Goal: Task Accomplishment & Management: Use online tool/utility

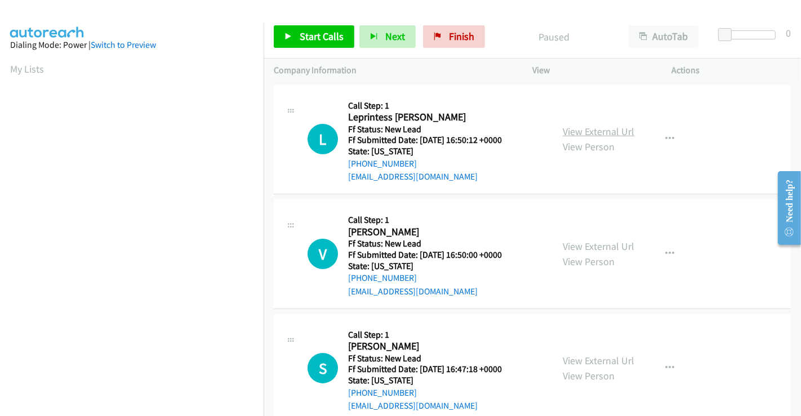
click at [579, 135] on link "View External Url" at bounding box center [599, 131] width 72 height 13
click at [586, 245] on link "View External Url" at bounding box center [599, 246] width 72 height 13
click at [596, 354] on link "View External Url" at bounding box center [599, 360] width 72 height 13
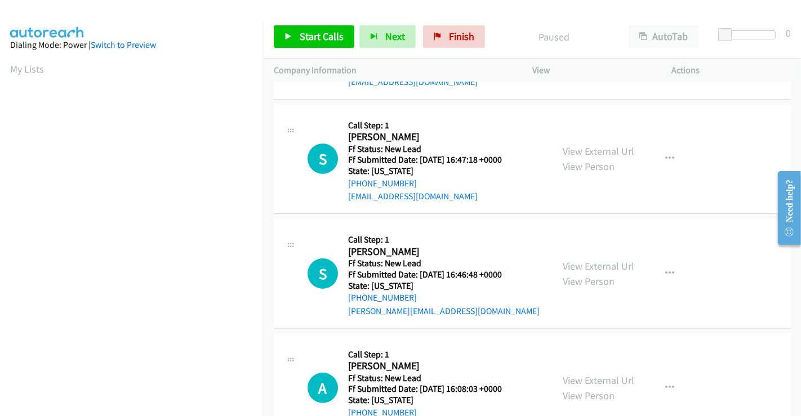
scroll to position [253, 0]
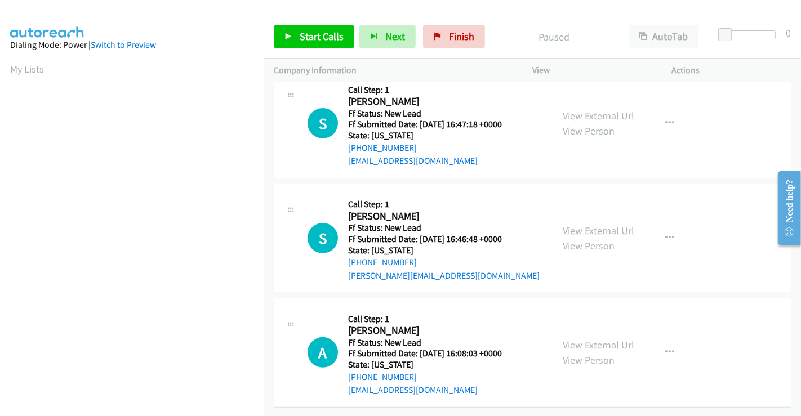
click at [586, 226] on link "View External Url" at bounding box center [599, 230] width 72 height 13
click at [593, 340] on link "View External Url" at bounding box center [599, 345] width 72 height 13
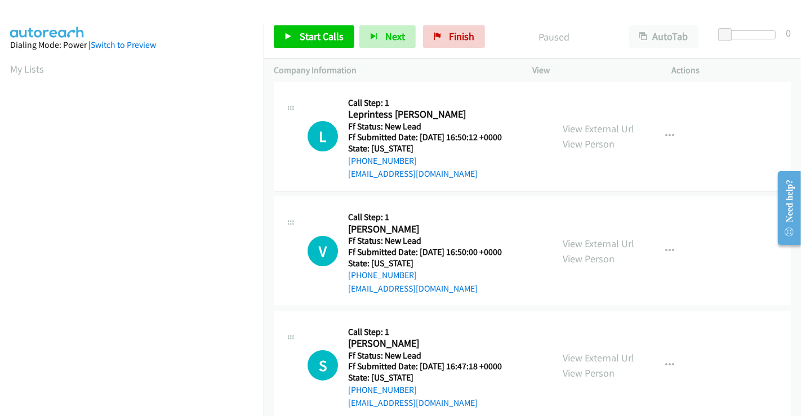
scroll to position [0, 0]
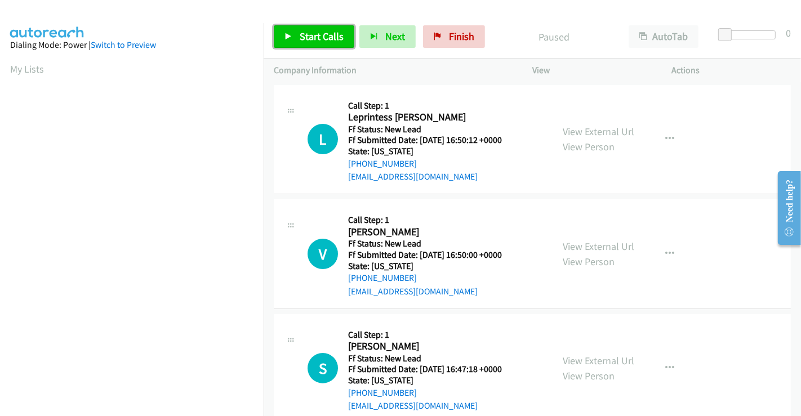
click at [316, 34] on span "Start Calls" at bounding box center [322, 36] width 44 height 13
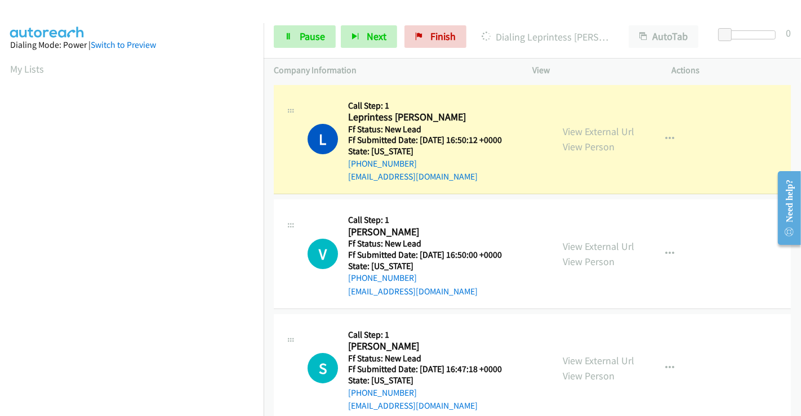
scroll to position [217, 0]
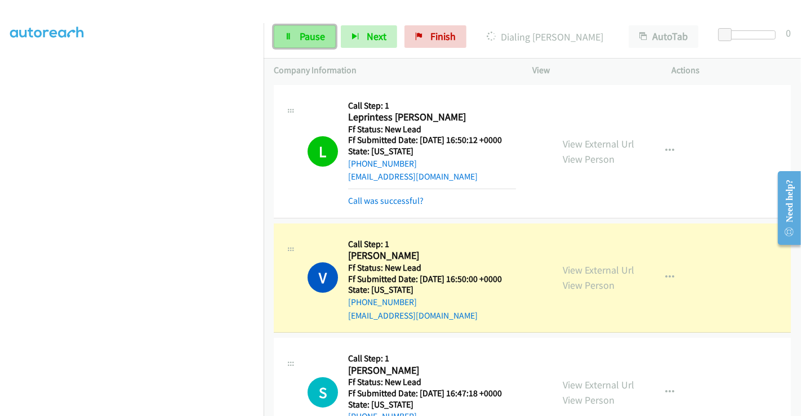
click at [304, 32] on span "Pause" at bounding box center [312, 36] width 25 height 13
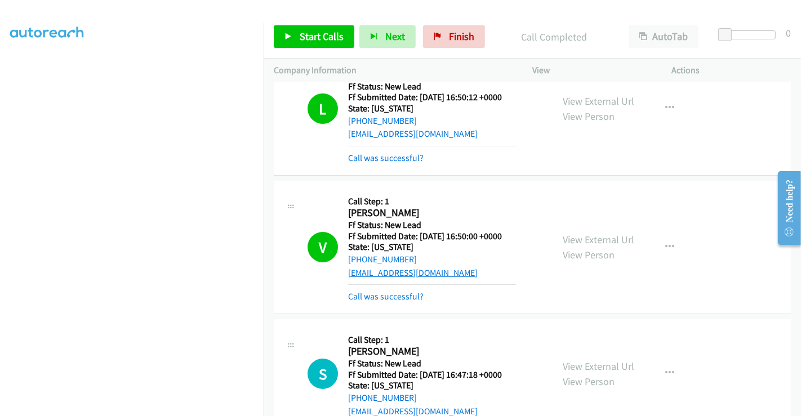
scroll to position [63, 0]
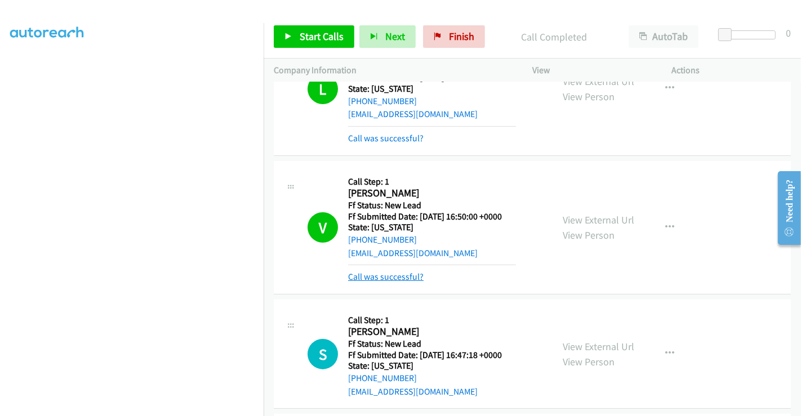
click at [406, 276] on link "Call was successful?" at bounding box center [385, 277] width 75 height 11
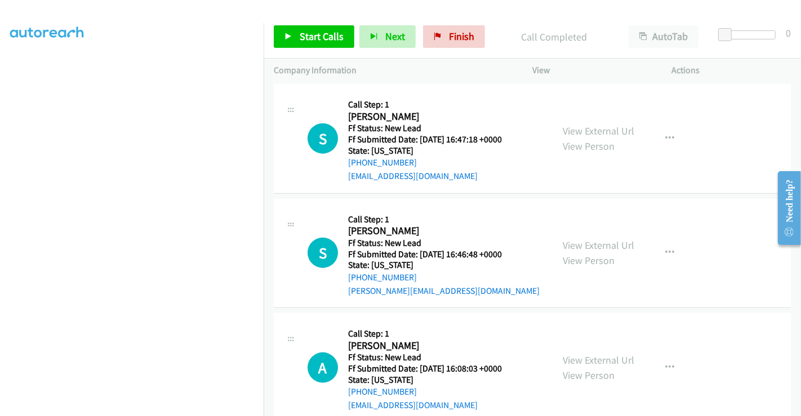
scroll to position [277, 0]
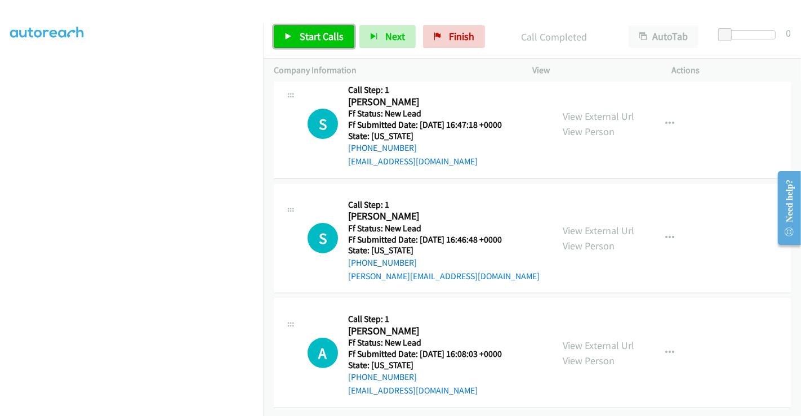
click at [297, 32] on link "Start Calls" at bounding box center [314, 36] width 81 height 23
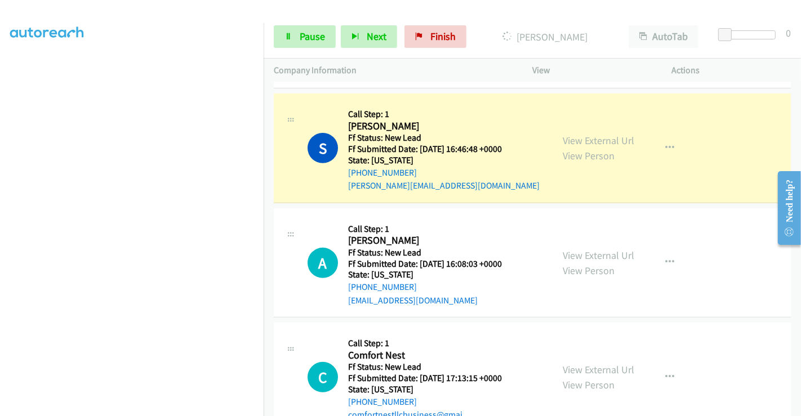
scroll to position [402, 0]
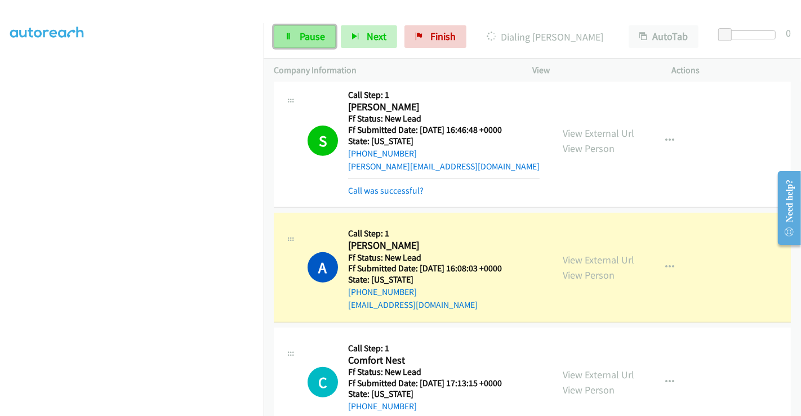
click at [306, 38] on span "Pause" at bounding box center [312, 36] width 25 height 13
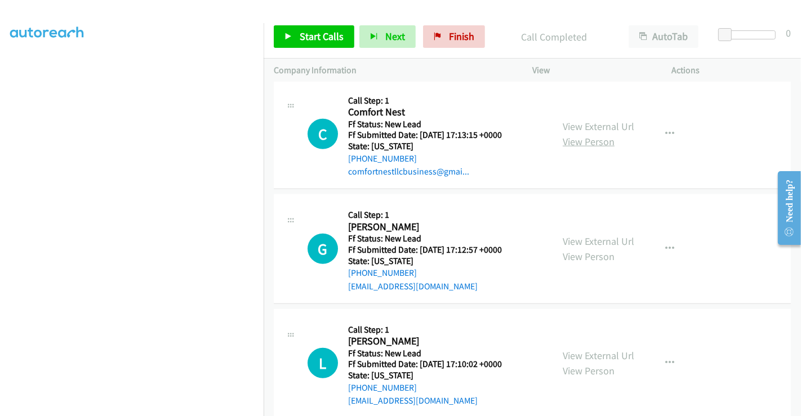
scroll to position [629, 0]
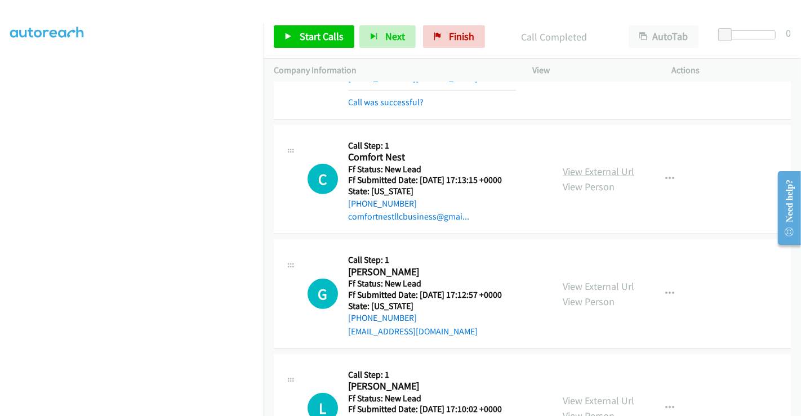
click at [590, 171] on link "View External Url" at bounding box center [599, 171] width 72 height 13
click at [594, 284] on link "View External Url" at bounding box center [599, 286] width 72 height 13
click at [596, 395] on link "View External Url" at bounding box center [599, 400] width 72 height 13
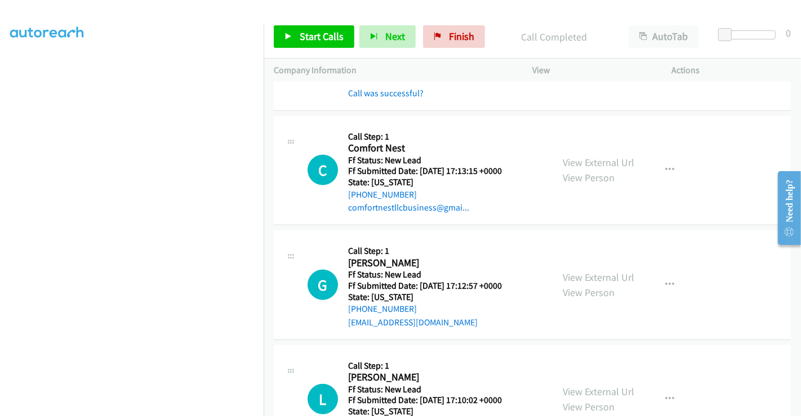
scroll to position [692, 0]
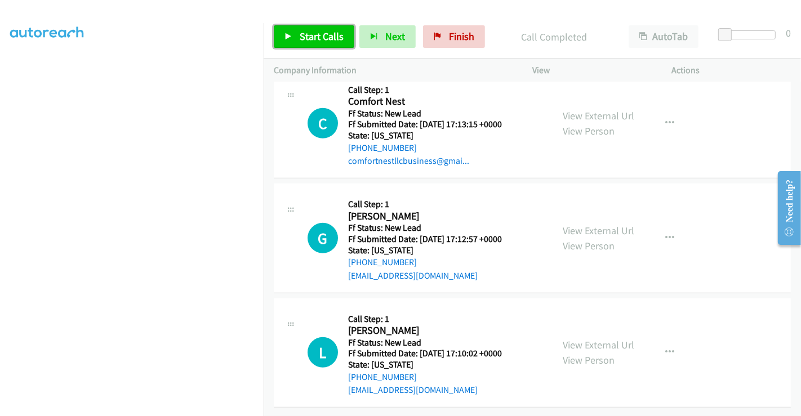
click at [329, 35] on span "Start Calls" at bounding box center [322, 36] width 44 height 13
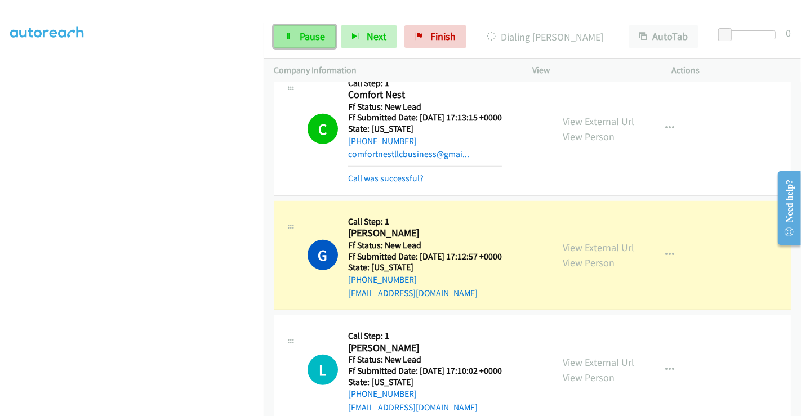
click at [282, 37] on link "Pause" at bounding box center [305, 36] width 62 height 23
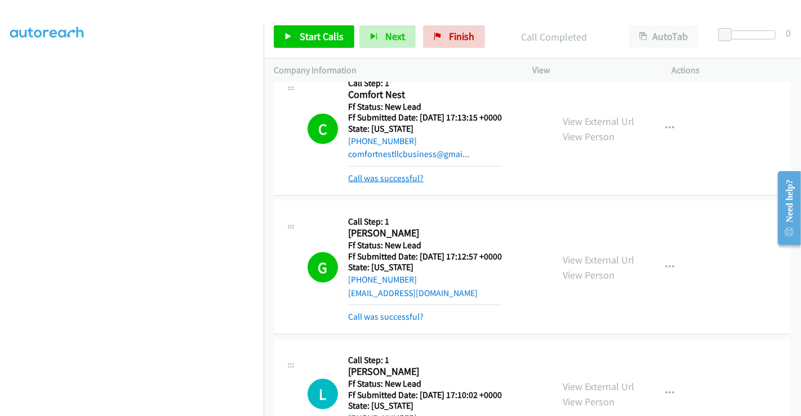
click at [394, 177] on link "Call was successful?" at bounding box center [385, 178] width 75 height 11
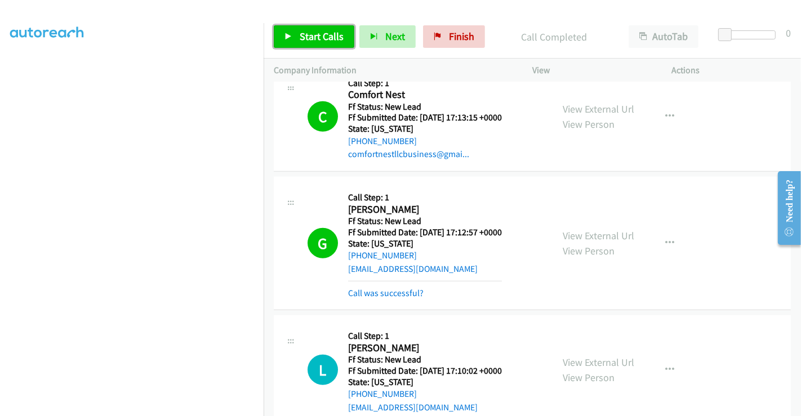
click at [305, 42] on span "Start Calls" at bounding box center [322, 36] width 44 height 13
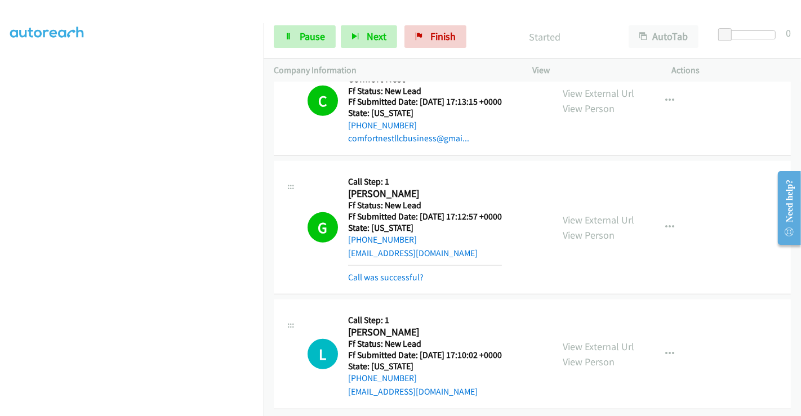
scroll to position [716, 0]
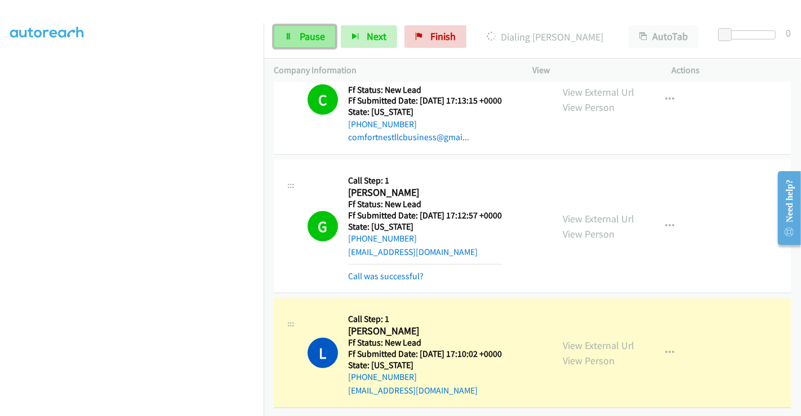
click at [296, 33] on link "Pause" at bounding box center [305, 36] width 62 height 23
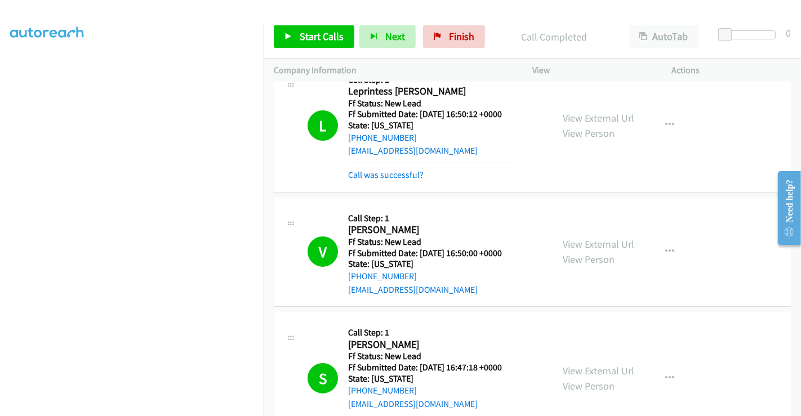
scroll to position [0, 0]
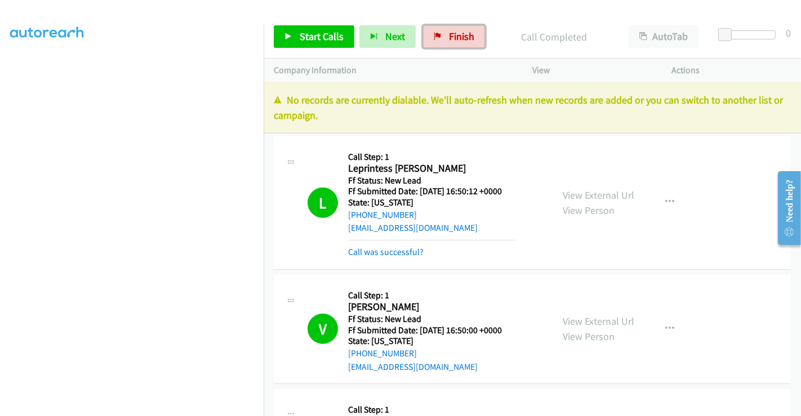
drag, startPoint x: 442, startPoint y: 32, endPoint x: 660, endPoint y: 97, distance: 226.9
click at [442, 32] on link "Finish" at bounding box center [454, 36] width 62 height 23
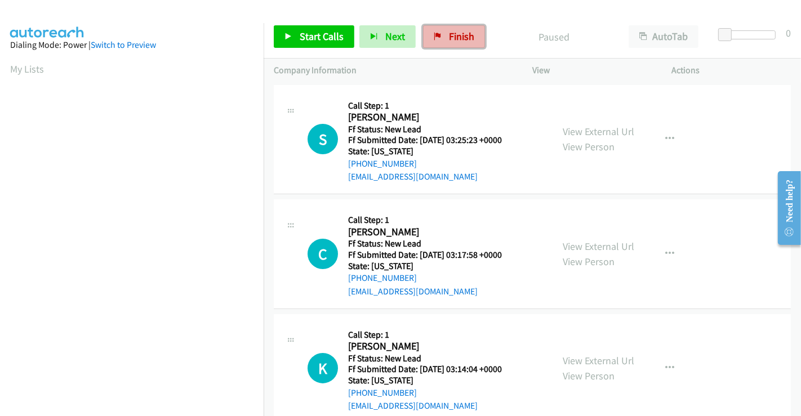
click at [452, 39] on span "Finish" at bounding box center [461, 36] width 25 height 13
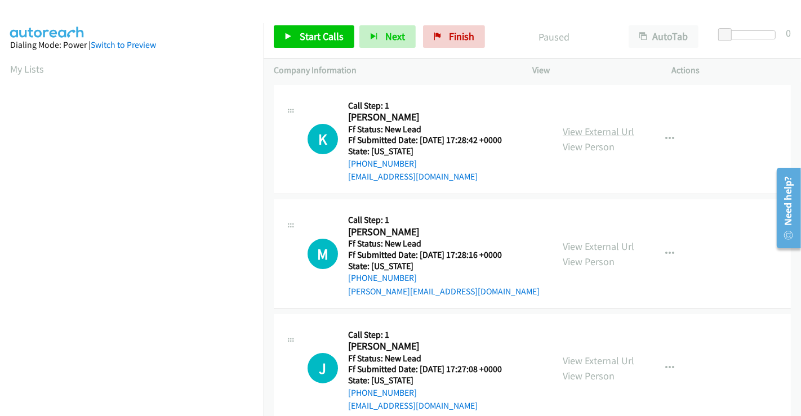
click at [578, 129] on link "View External Url" at bounding box center [599, 131] width 72 height 13
click at [586, 245] on link "View External Url" at bounding box center [599, 246] width 72 height 13
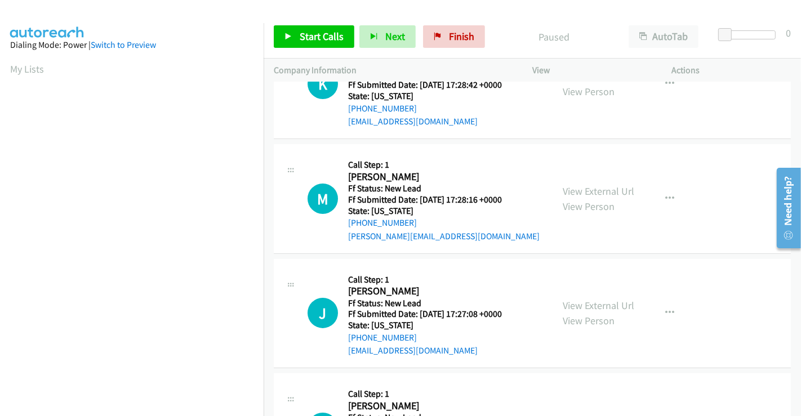
scroll to position [125, 0]
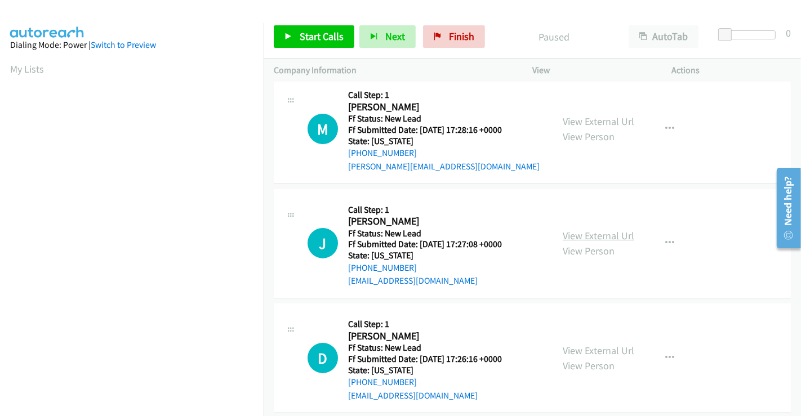
click at [581, 234] on link "View External Url" at bounding box center [599, 235] width 72 height 13
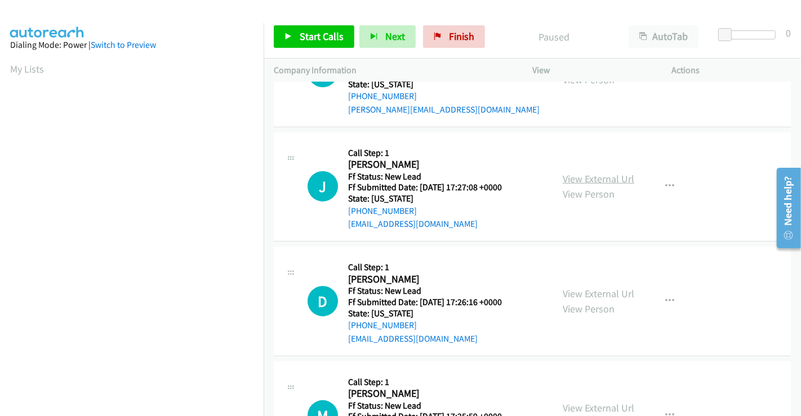
scroll to position [250, 0]
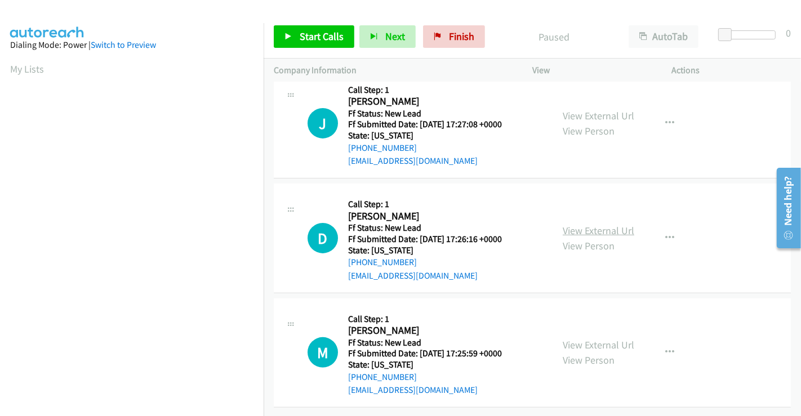
click at [584, 224] on link "View External Url" at bounding box center [599, 230] width 72 height 13
click at [591, 341] on link "View External Url" at bounding box center [599, 345] width 72 height 13
click at [326, 36] on span "Start Calls" at bounding box center [322, 36] width 44 height 13
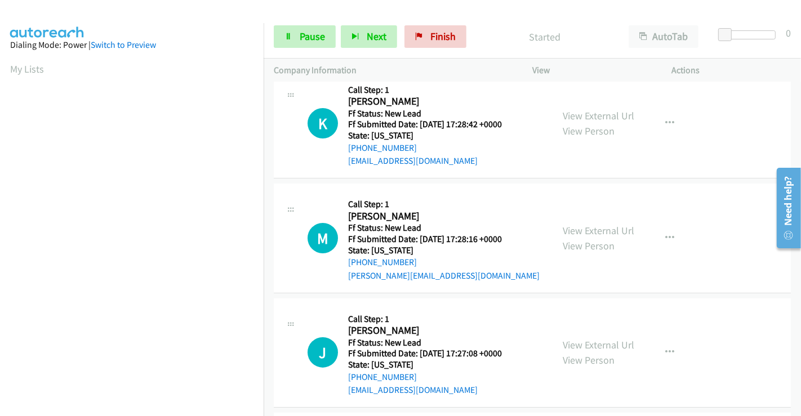
scroll to position [0, 0]
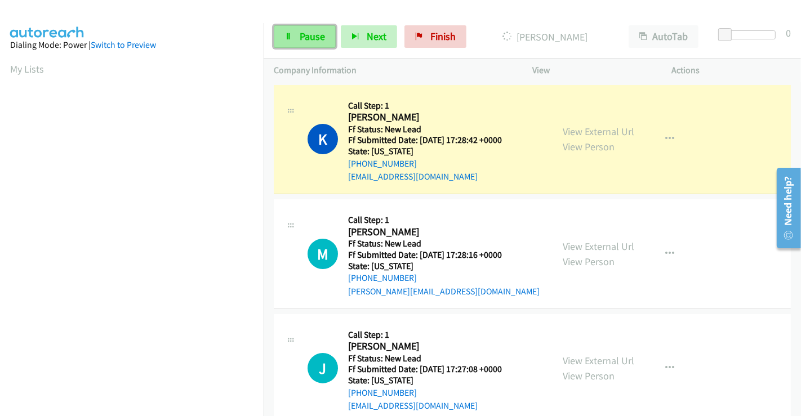
click at [303, 38] on span "Pause" at bounding box center [312, 36] width 25 height 13
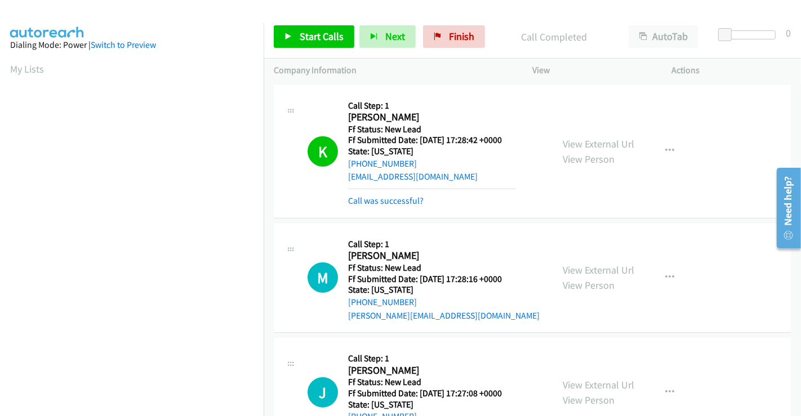
scroll to position [217, 0]
click at [316, 34] on span "Start Calls" at bounding box center [322, 36] width 44 height 13
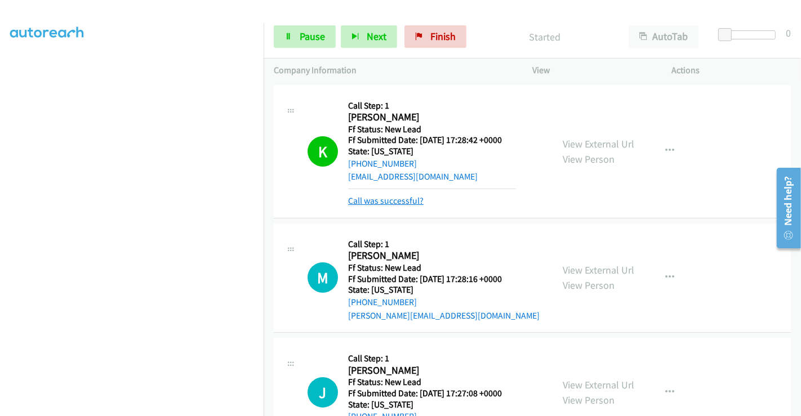
click at [394, 202] on link "Call was successful?" at bounding box center [385, 201] width 75 height 11
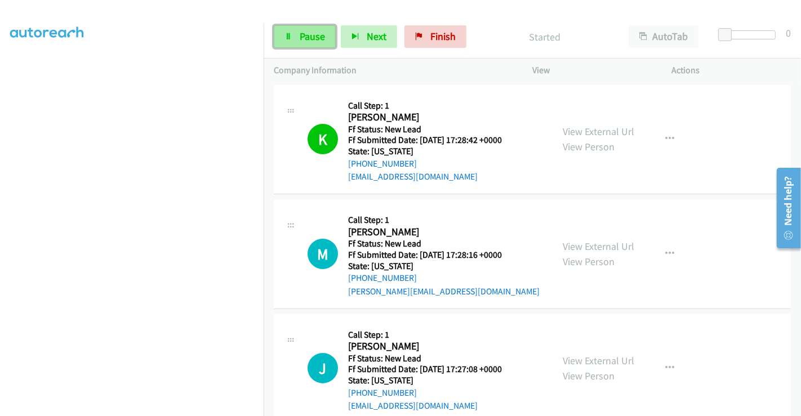
click at [303, 34] on span "Pause" at bounding box center [312, 36] width 25 height 13
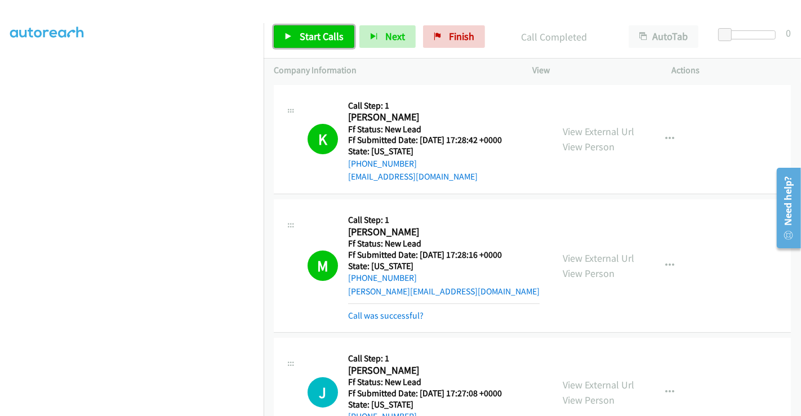
click at [325, 41] on span "Start Calls" at bounding box center [322, 36] width 44 height 13
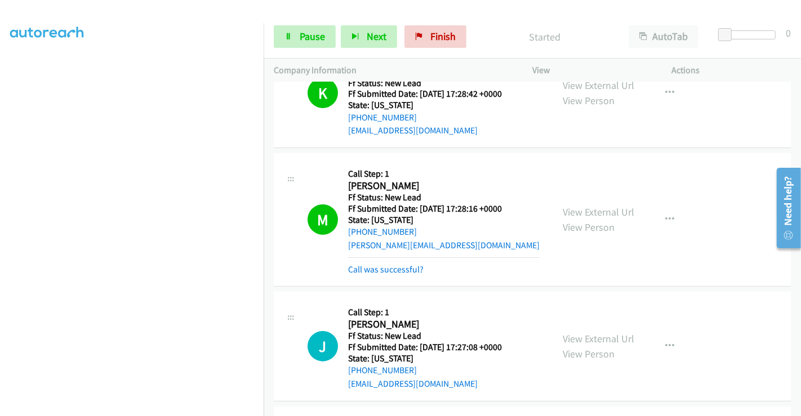
scroll to position [63, 0]
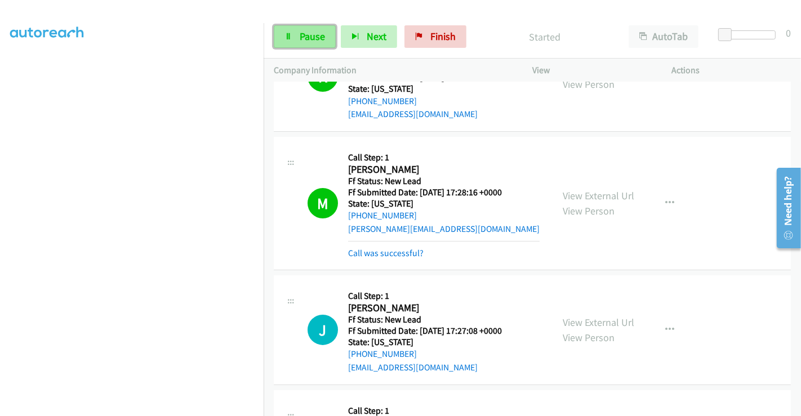
click at [296, 35] on link "Pause" at bounding box center [305, 36] width 62 height 23
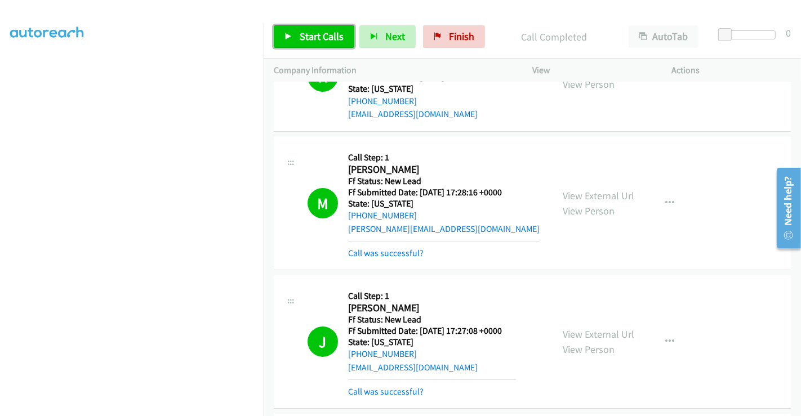
click at [323, 35] on span "Start Calls" at bounding box center [322, 36] width 44 height 13
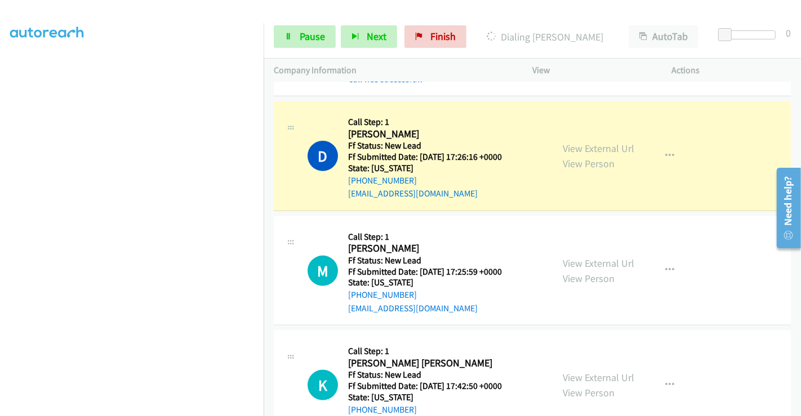
scroll to position [313, 0]
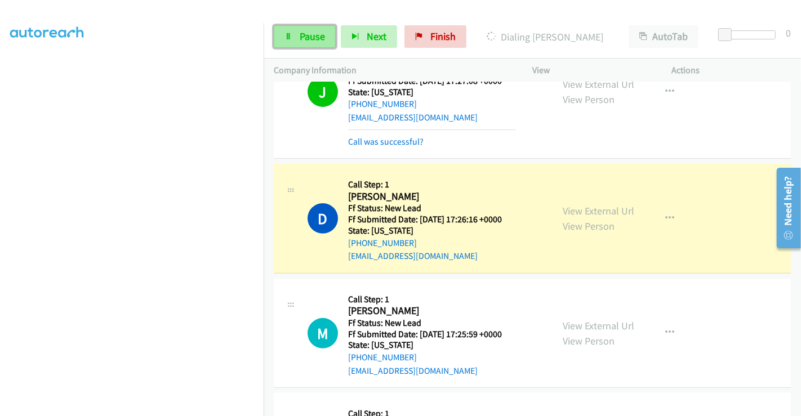
click at [297, 34] on link "Pause" at bounding box center [305, 36] width 62 height 23
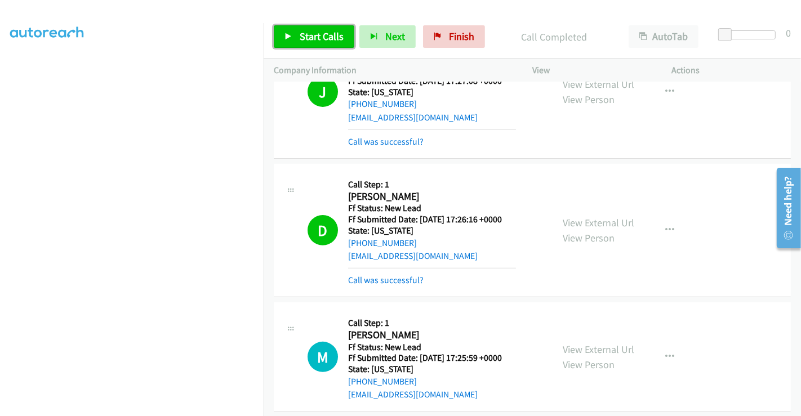
drag, startPoint x: 318, startPoint y: 33, endPoint x: 327, endPoint y: 57, distance: 26.4
click at [318, 33] on span "Start Calls" at bounding box center [322, 36] width 44 height 13
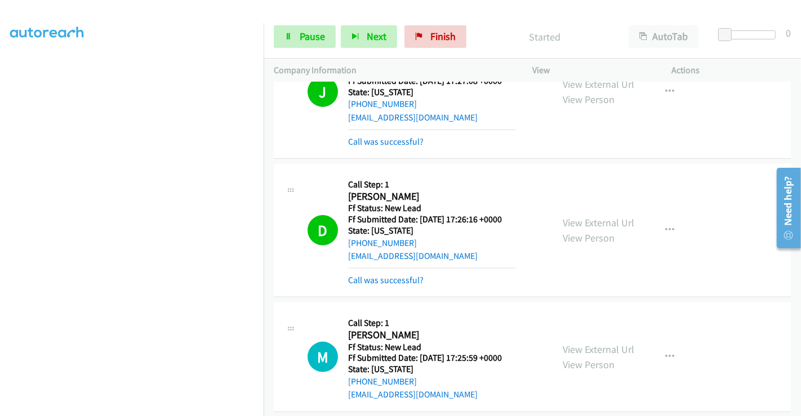
click at [389, 269] on mb0 "Call was successful?" at bounding box center [432, 277] width 168 height 19
click at [389, 276] on link "Call was successful?" at bounding box center [385, 280] width 75 height 11
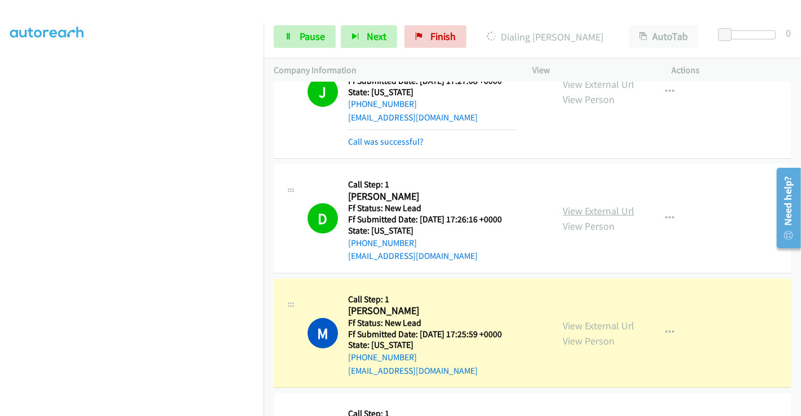
click at [597, 209] on link "View External Url" at bounding box center [599, 211] width 72 height 13
click at [315, 52] on div "Start Calls Pause Next Finish Dialing Mary Carney AutoTab AutoTab 0" at bounding box center [533, 36] width 538 height 43
click at [309, 39] on span "Pause" at bounding box center [312, 36] width 25 height 13
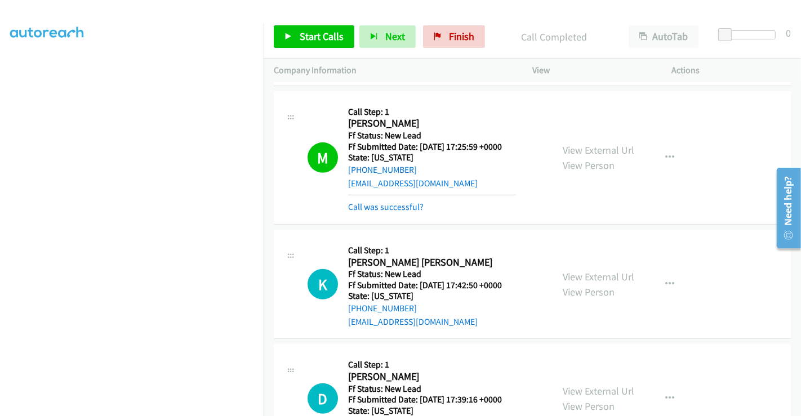
scroll to position [563, 0]
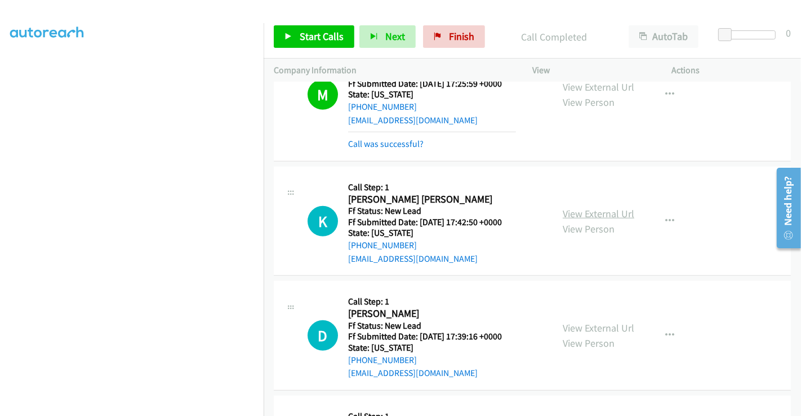
click at [593, 211] on link "View External Url" at bounding box center [599, 213] width 72 height 13
click at [592, 325] on link "View External Url" at bounding box center [599, 328] width 72 height 13
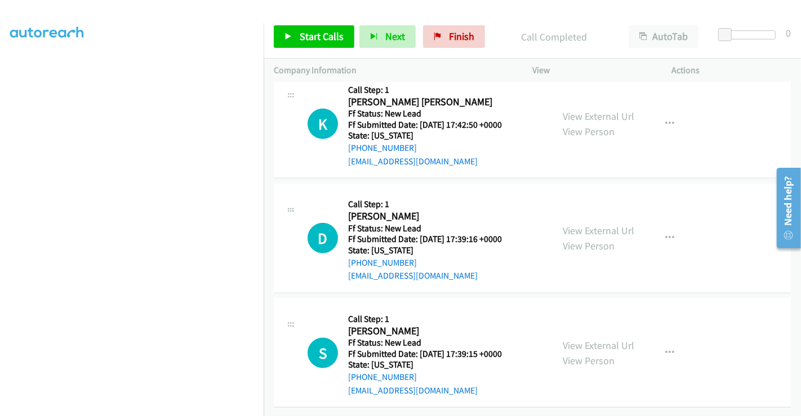
scroll to position [668, 0]
click at [587, 339] on link "View External Url" at bounding box center [599, 345] width 72 height 13
click at [316, 41] on span "Start Calls" at bounding box center [322, 36] width 44 height 13
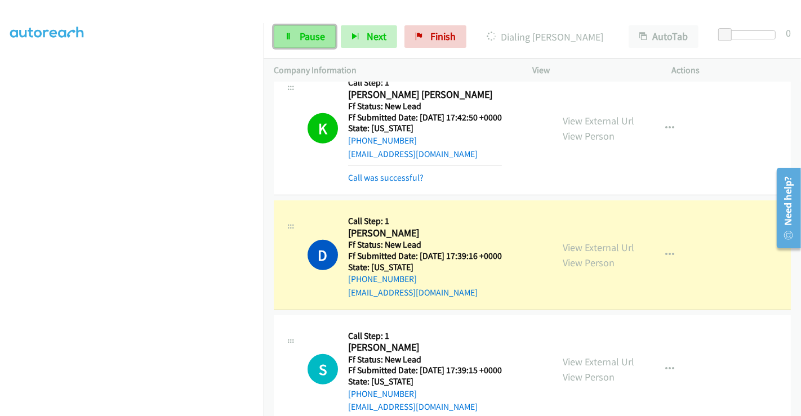
click at [318, 36] on span "Pause" at bounding box center [312, 36] width 25 height 13
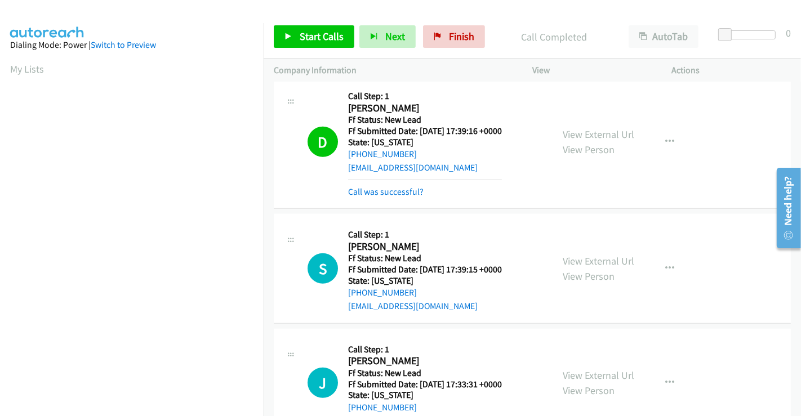
scroll to position [217, 0]
click at [306, 30] on span "Start Calls" at bounding box center [322, 36] width 44 height 13
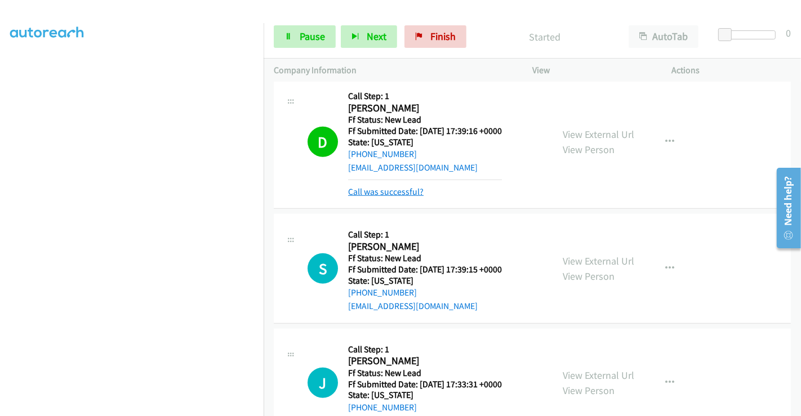
click at [397, 188] on link "Call was successful?" at bounding box center [385, 191] width 75 height 11
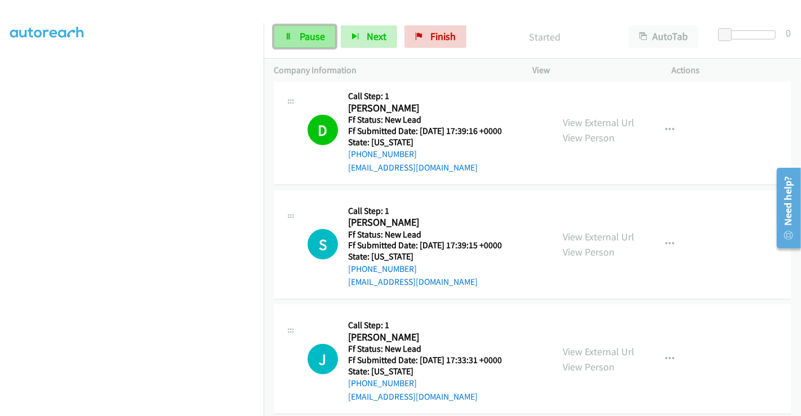
click at [301, 34] on span "Pause" at bounding box center [312, 36] width 25 height 13
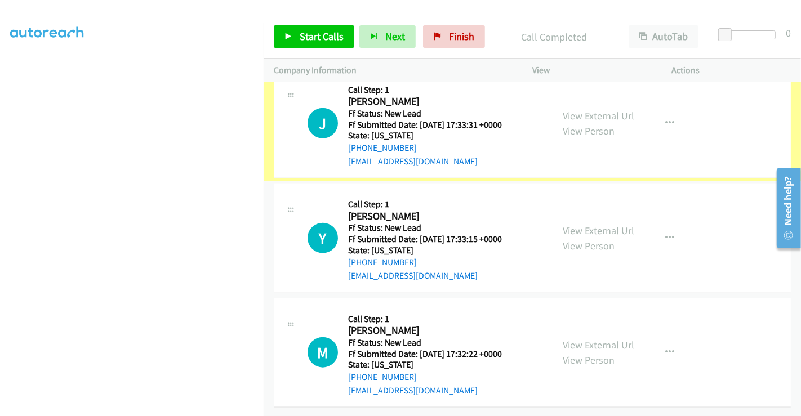
scroll to position [1059, 0]
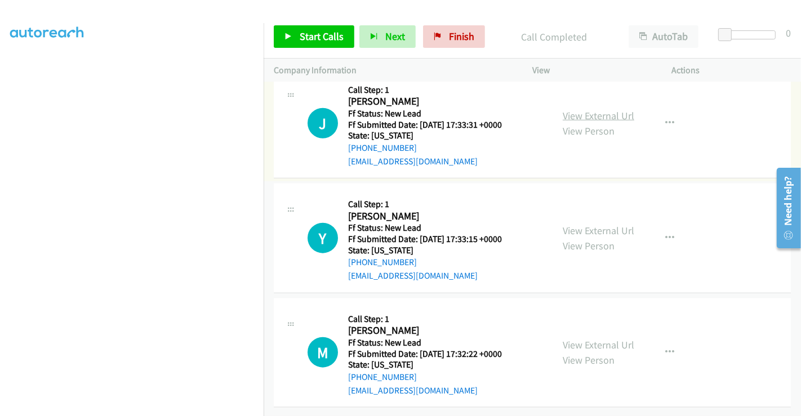
click at [590, 109] on link "View External Url" at bounding box center [599, 115] width 72 height 13
click at [596, 224] on link "View External Url" at bounding box center [599, 230] width 72 height 13
click at [589, 339] on link "View External Url" at bounding box center [599, 345] width 72 height 13
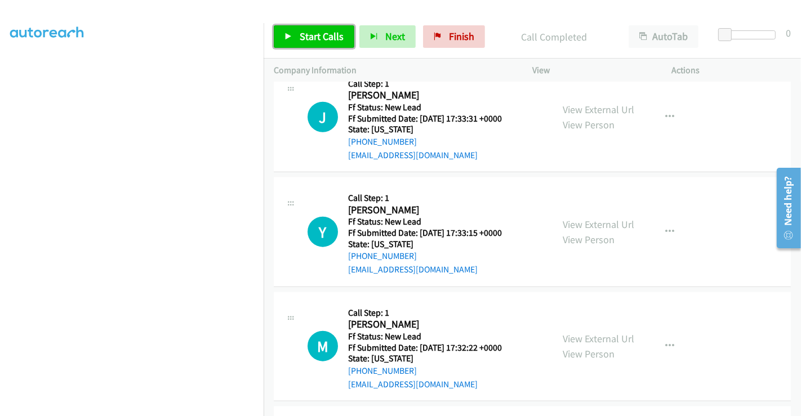
click at [314, 42] on span "Start Calls" at bounding box center [322, 36] width 44 height 13
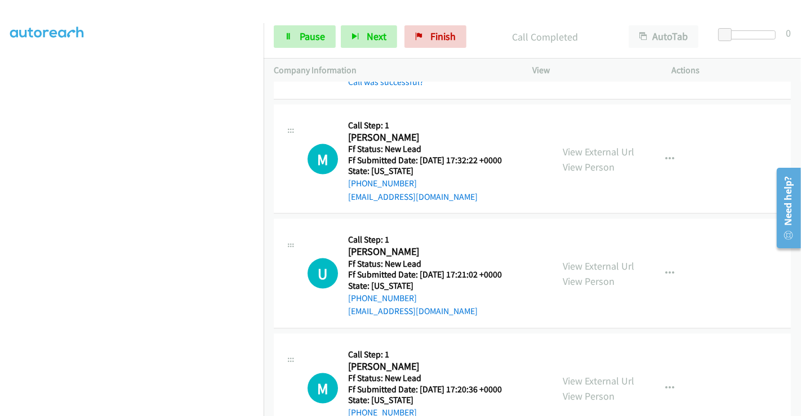
scroll to position [1200, 0]
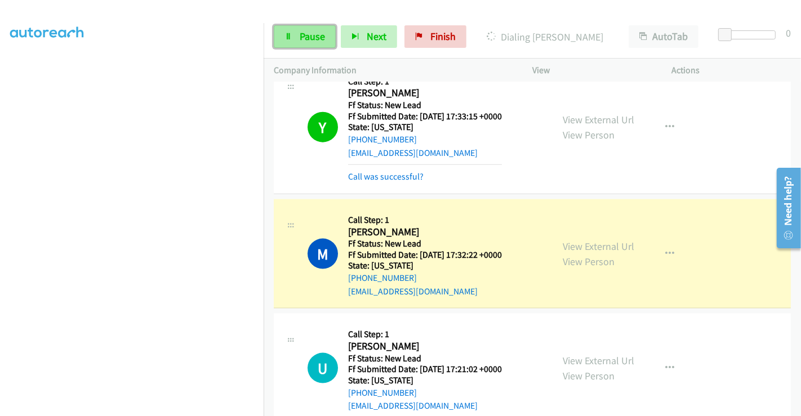
click at [300, 38] on span "Pause" at bounding box center [312, 36] width 25 height 13
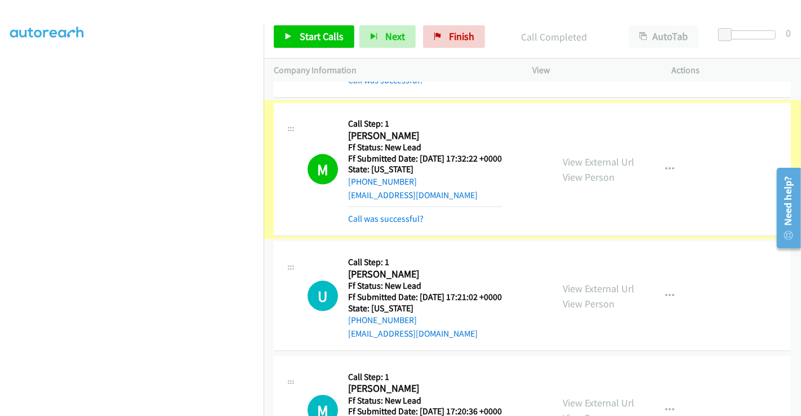
scroll to position [1325, 0]
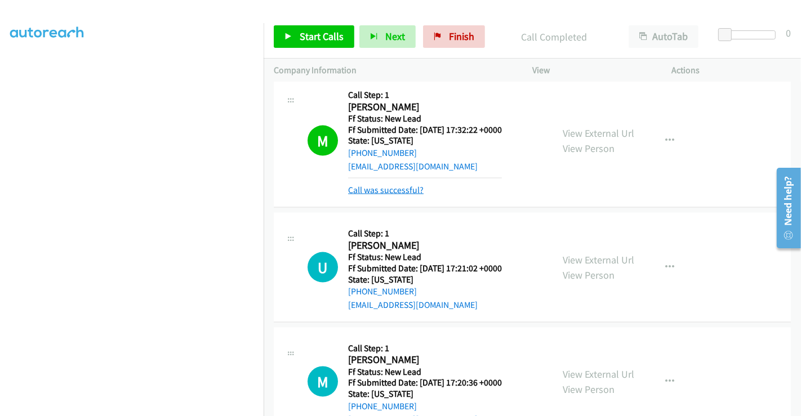
click at [412, 185] on link "Call was successful?" at bounding box center [385, 190] width 75 height 11
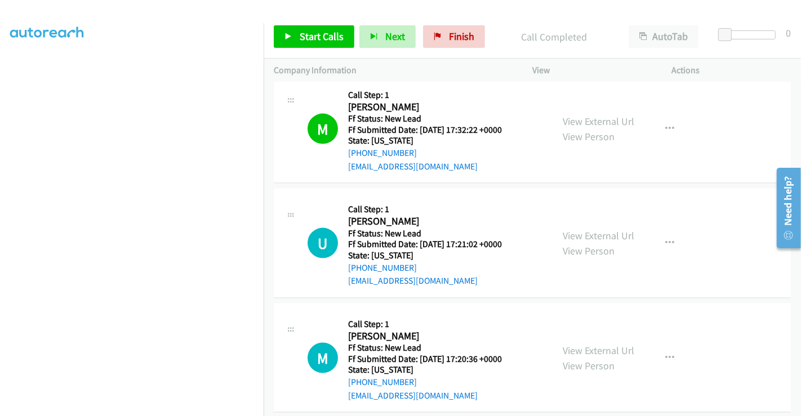
scroll to position [1450, 0]
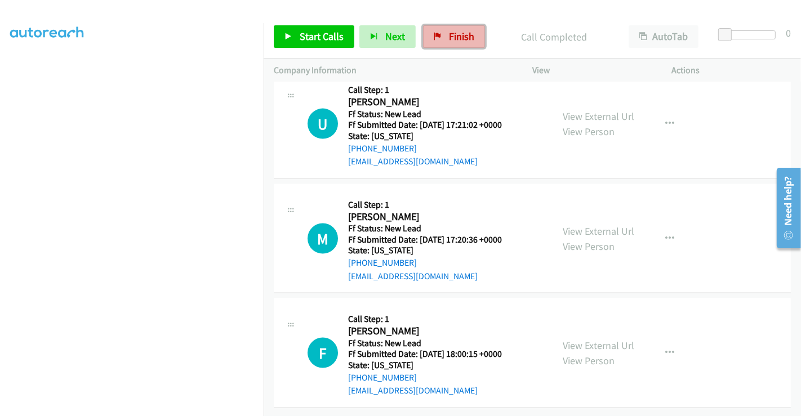
click at [444, 34] on link "Finish" at bounding box center [454, 36] width 62 height 23
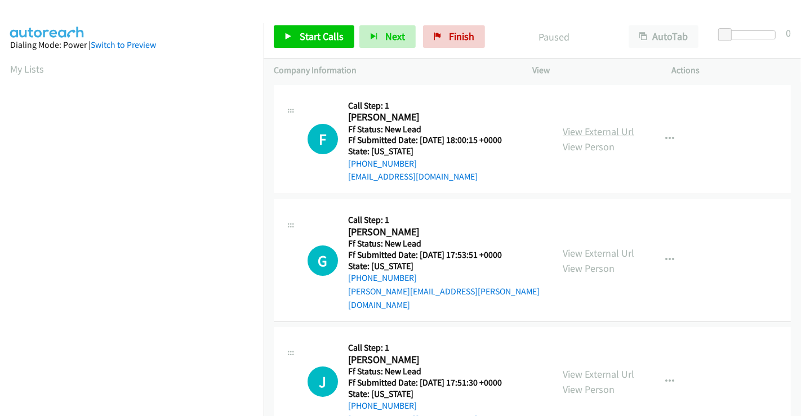
click at [592, 132] on link "View External Url" at bounding box center [599, 131] width 72 height 13
click at [594, 247] on link "View External Url" at bounding box center [599, 253] width 72 height 13
click at [599, 368] on link "View External Url" at bounding box center [599, 374] width 72 height 13
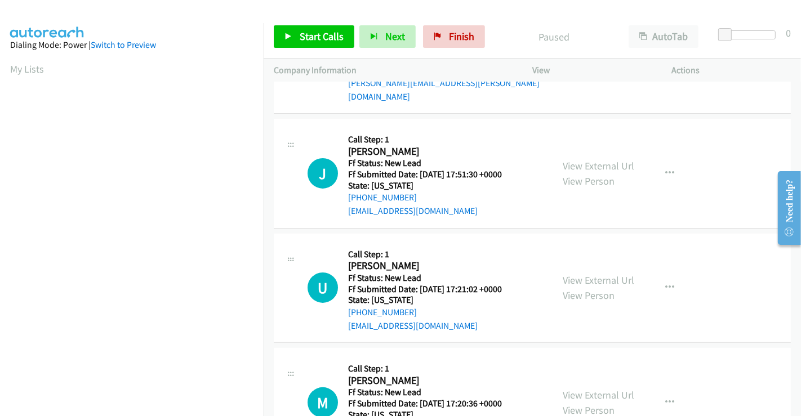
scroll to position [253, 0]
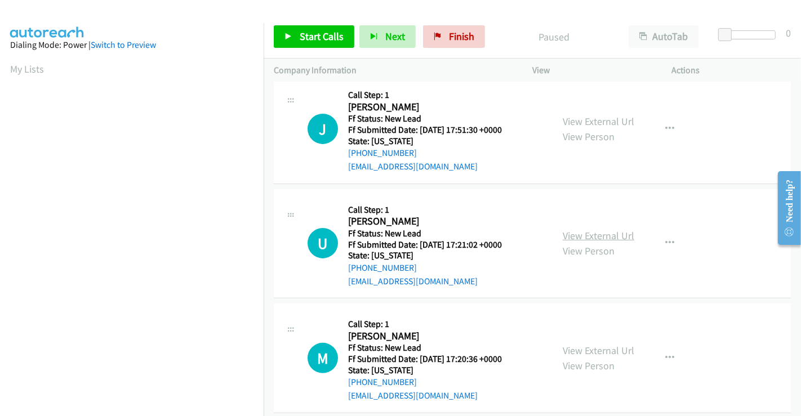
click at [589, 229] on link "View External Url" at bounding box center [599, 235] width 72 height 13
click at [587, 344] on link "View External Url" at bounding box center [599, 350] width 72 height 13
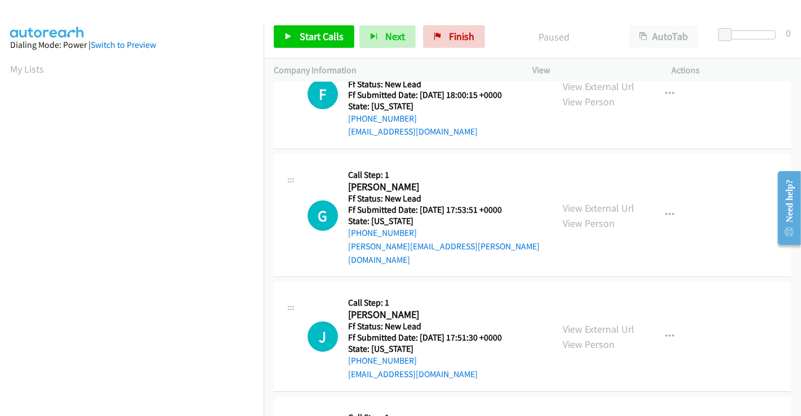
scroll to position [0, 0]
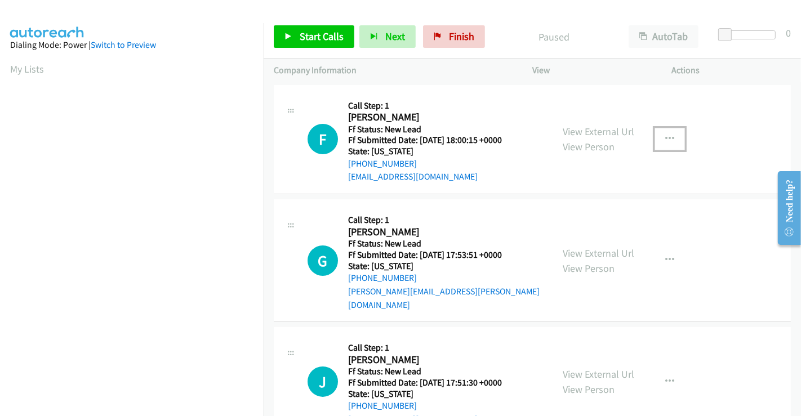
click at [665, 135] on icon "button" at bounding box center [669, 139] width 9 height 9
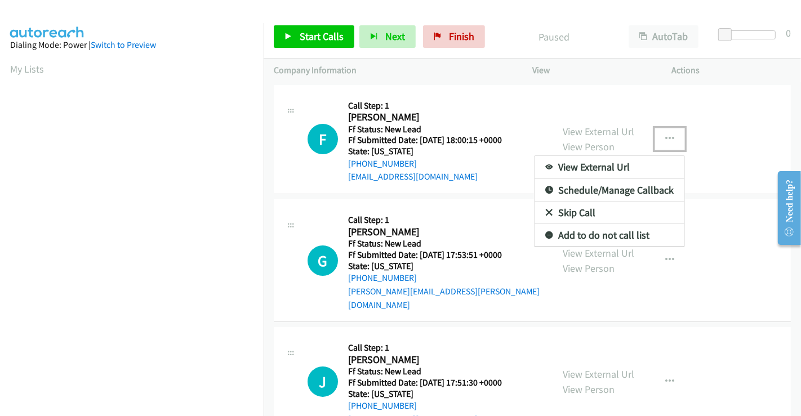
click at [586, 211] on link "Skip Call" at bounding box center [610, 213] width 150 height 23
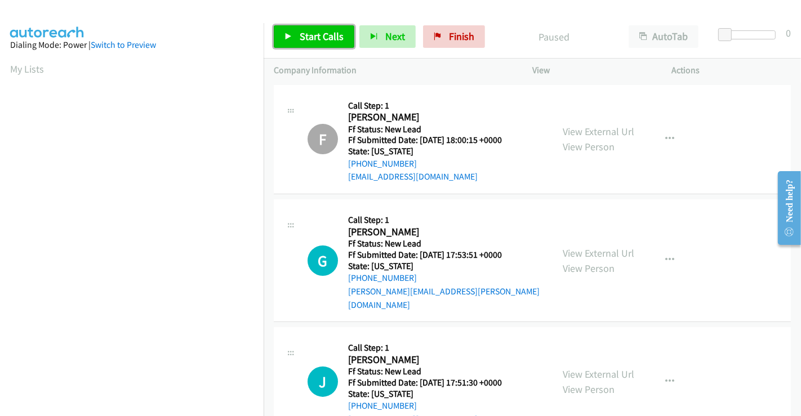
click at [324, 39] on span "Start Calls" at bounding box center [322, 36] width 44 height 13
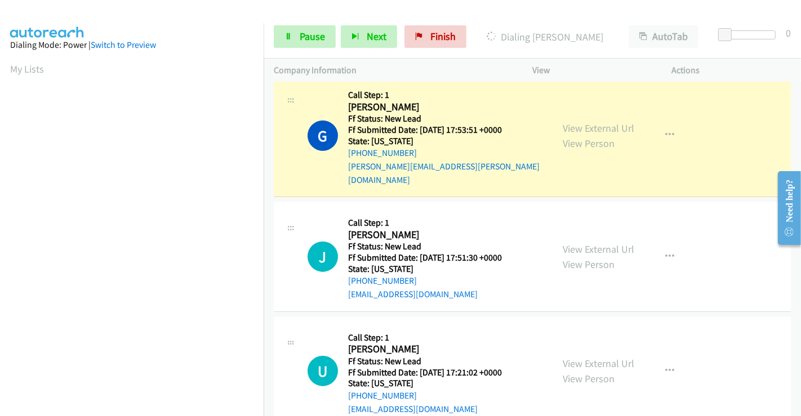
scroll to position [217, 0]
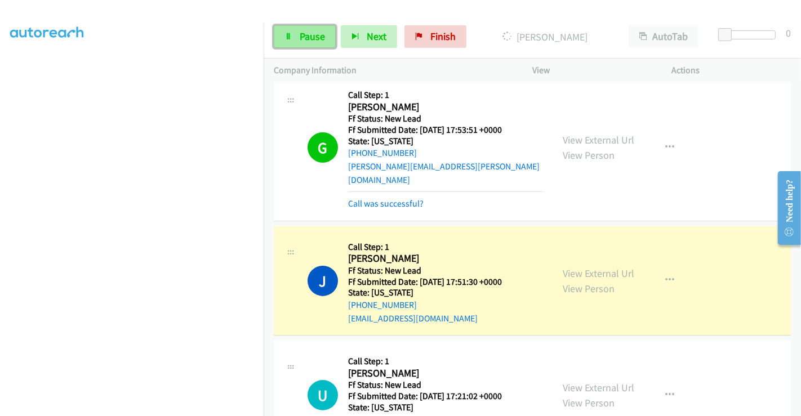
click at [316, 34] on span "Pause" at bounding box center [312, 36] width 25 height 13
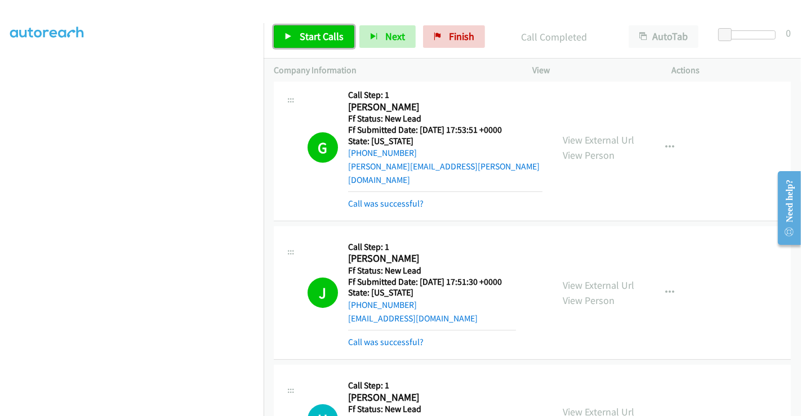
click at [328, 30] on span "Start Calls" at bounding box center [322, 36] width 44 height 13
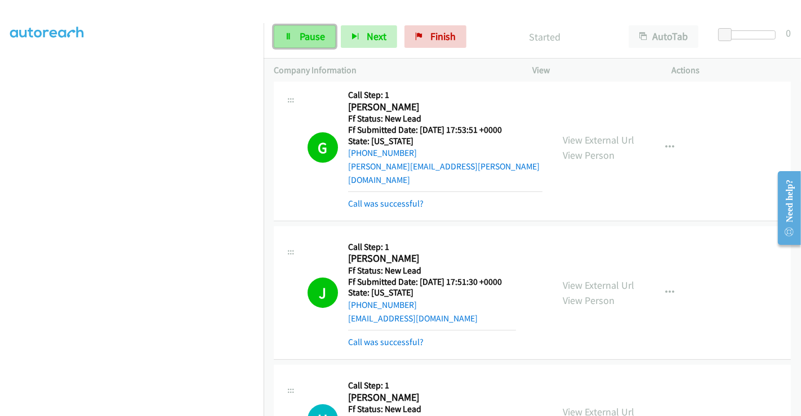
click at [312, 34] on span "Pause" at bounding box center [312, 36] width 25 height 13
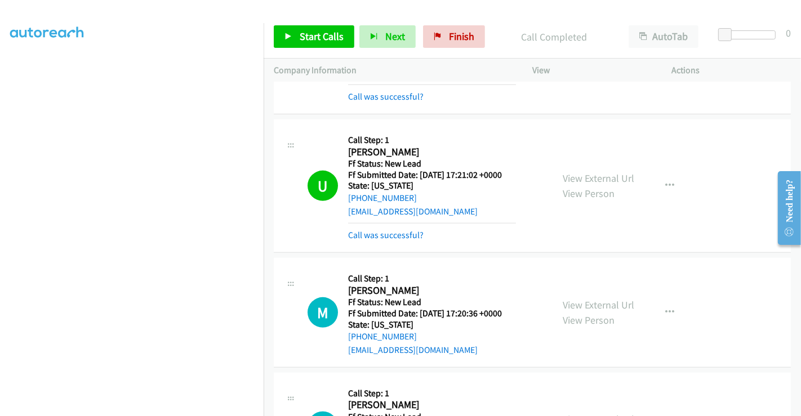
scroll to position [375, 0]
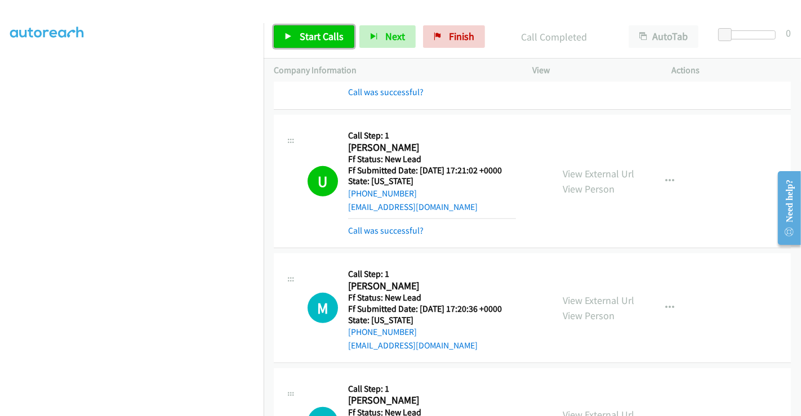
click at [317, 37] on span "Start Calls" at bounding box center [322, 36] width 44 height 13
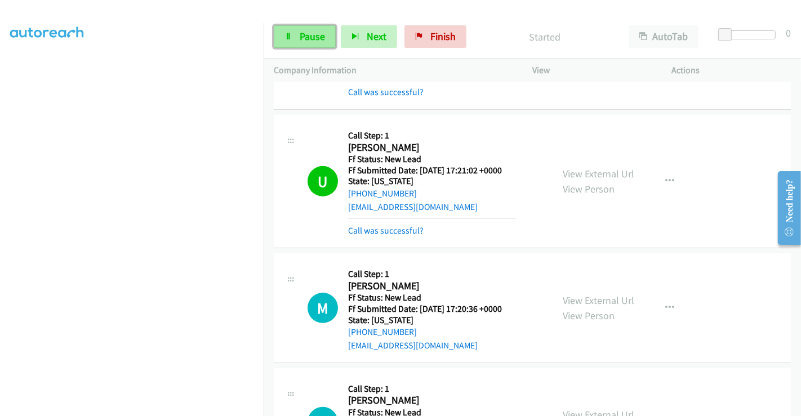
click at [300, 38] on span "Pause" at bounding box center [312, 36] width 25 height 13
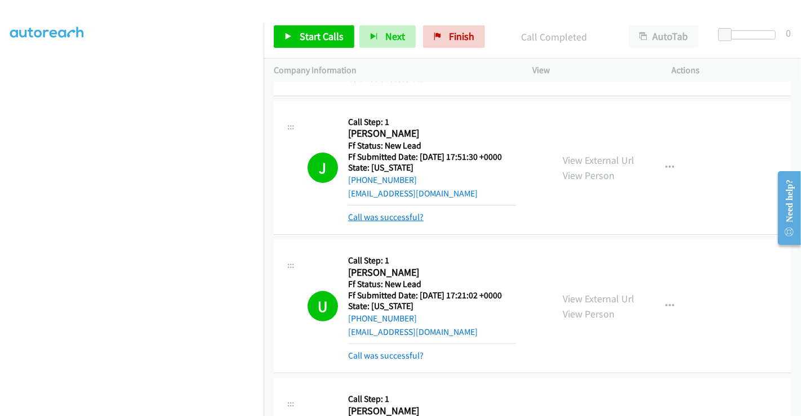
scroll to position [188, 0]
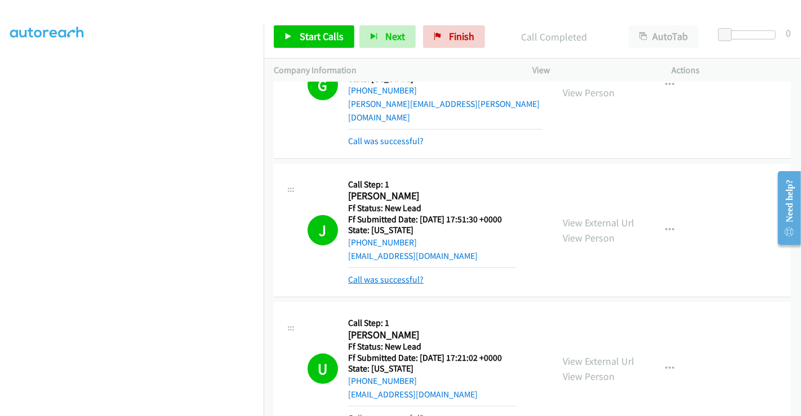
click at [403, 274] on link "Call was successful?" at bounding box center [385, 279] width 75 height 11
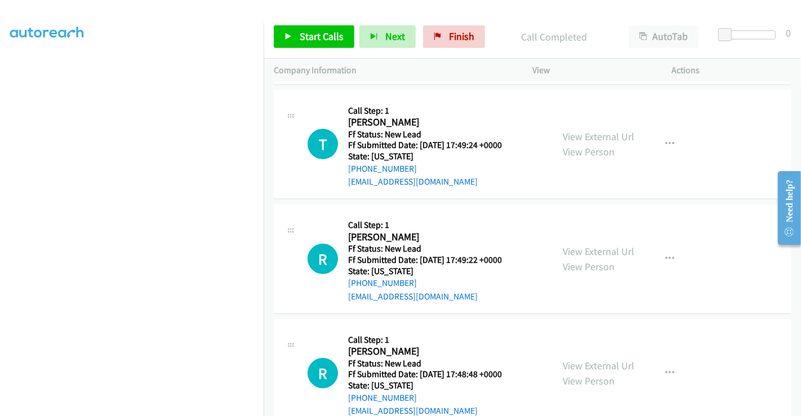
scroll to position [668, 0]
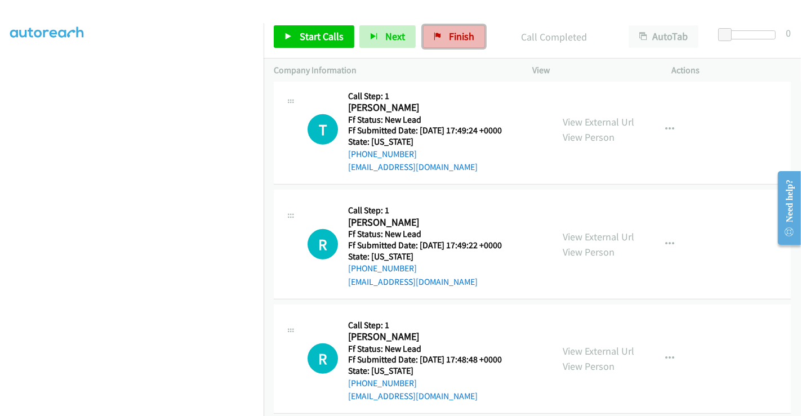
click at [440, 28] on link "Finish" at bounding box center [454, 36] width 62 height 23
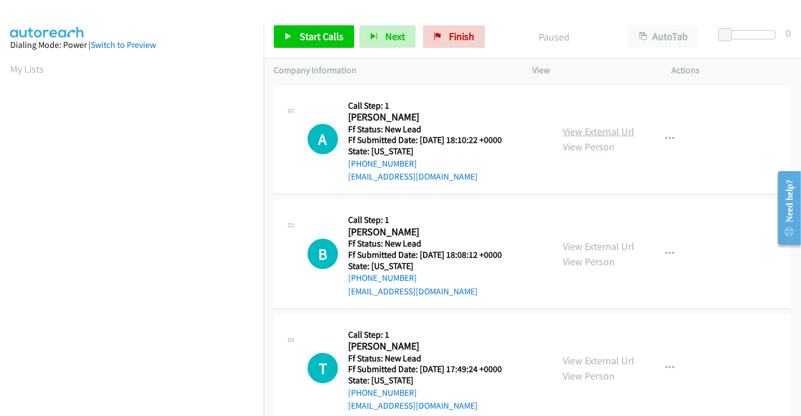
click at [582, 131] on link "View External Url" at bounding box center [599, 131] width 72 height 13
click at [590, 247] on link "View External Url" at bounding box center [599, 246] width 72 height 13
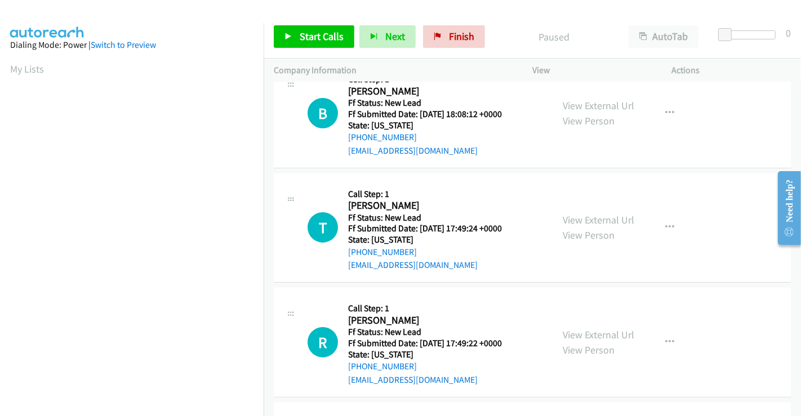
scroll to position [188, 0]
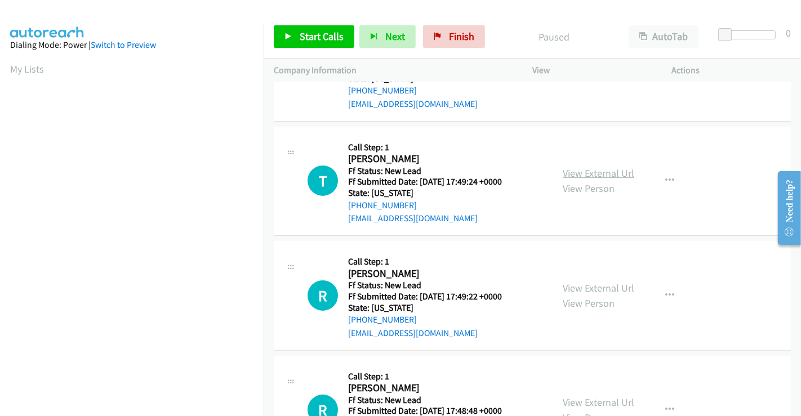
click at [582, 173] on link "View External Url" at bounding box center [599, 173] width 72 height 13
click at [592, 283] on link "View External Url" at bounding box center [599, 288] width 72 height 13
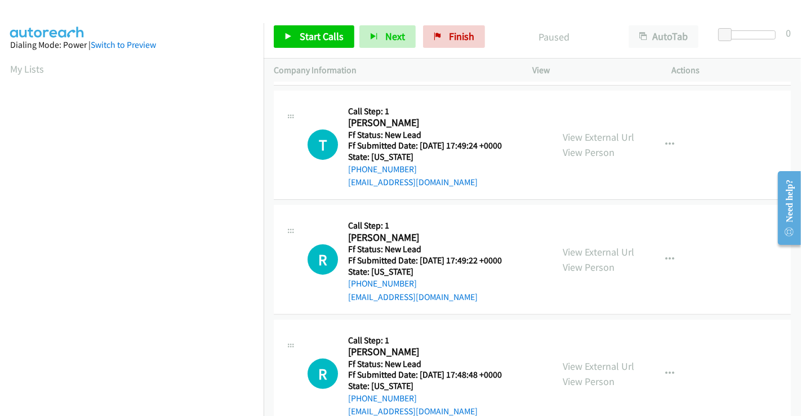
scroll to position [253, 0]
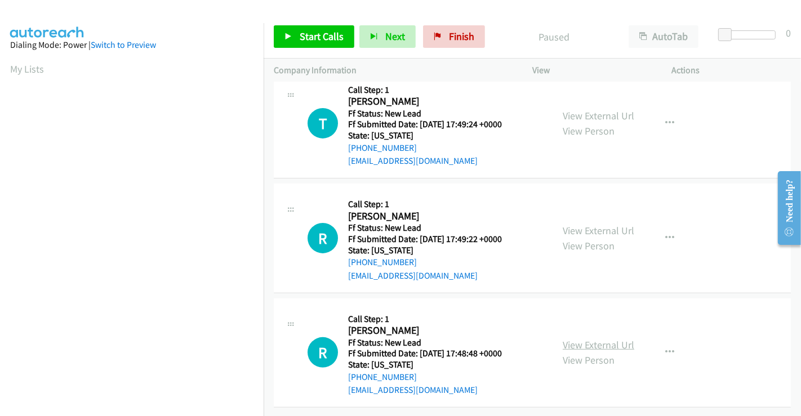
click at [596, 339] on link "View External Url" at bounding box center [599, 345] width 72 height 13
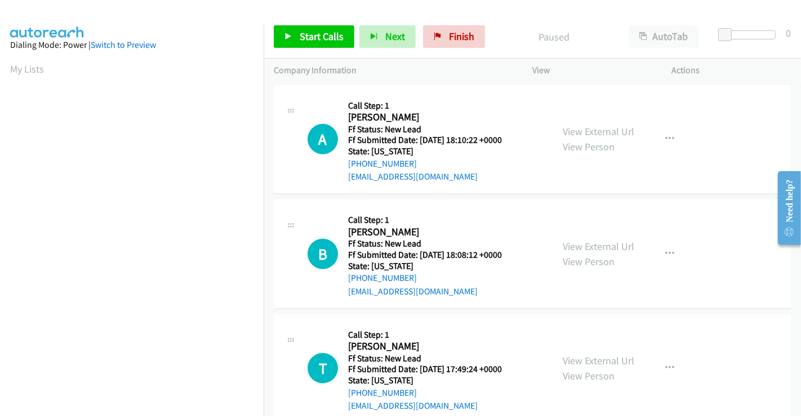
scroll to position [217, 0]
click at [327, 35] on span "Start Calls" at bounding box center [322, 36] width 44 height 13
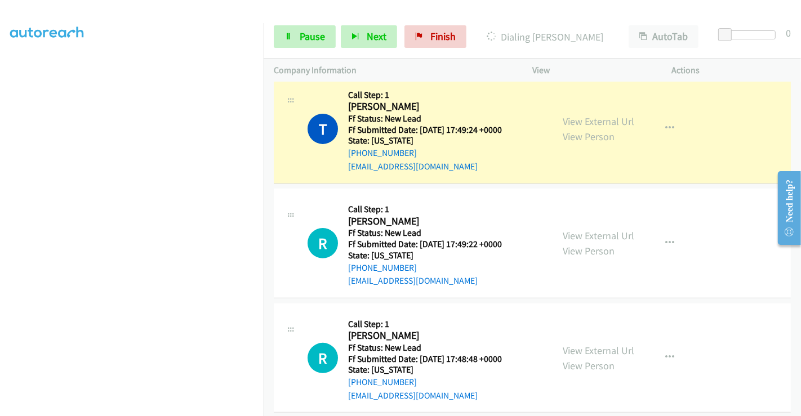
scroll to position [301, 0]
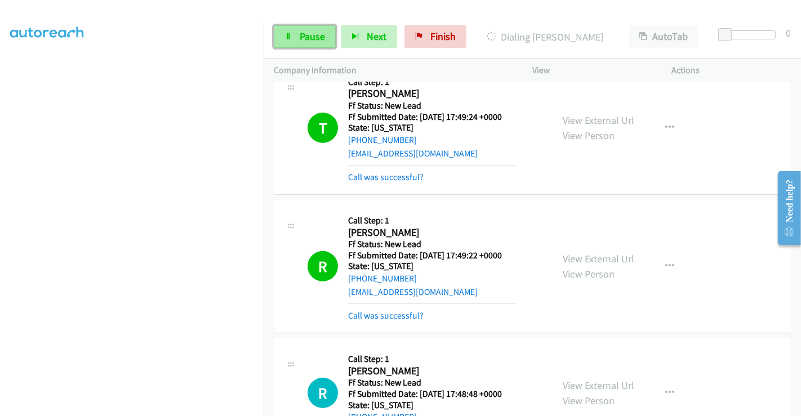
click at [297, 35] on link "Pause" at bounding box center [305, 36] width 62 height 23
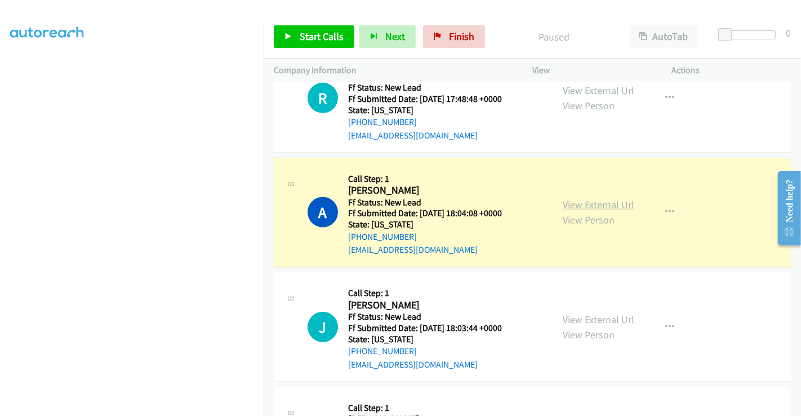
scroll to position [614, 0]
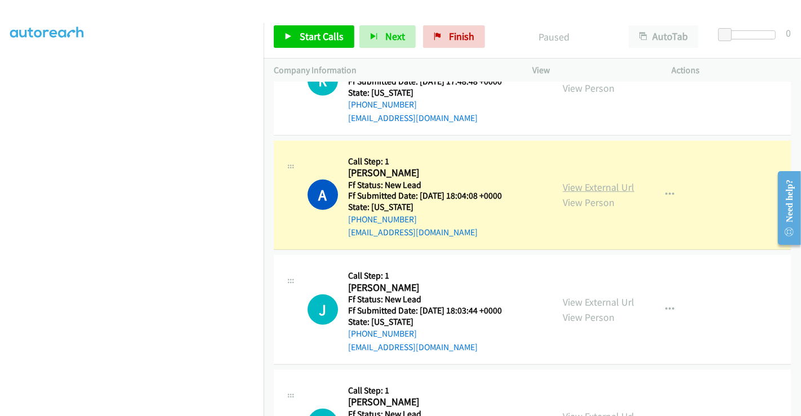
click at [603, 186] on link "View External Url" at bounding box center [599, 187] width 72 height 13
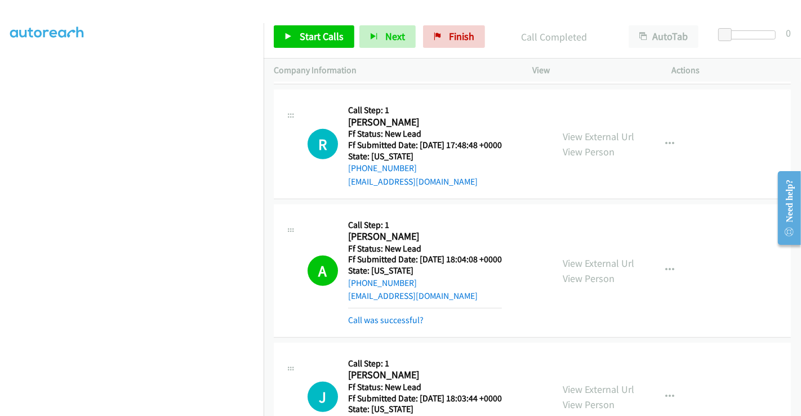
scroll to position [488, 0]
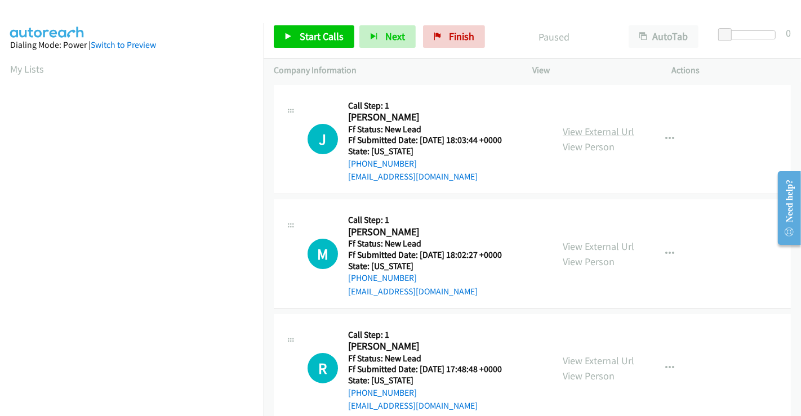
click at [582, 131] on link "View External Url" at bounding box center [599, 131] width 72 height 13
click at [578, 243] on link "View External Url" at bounding box center [599, 246] width 72 height 13
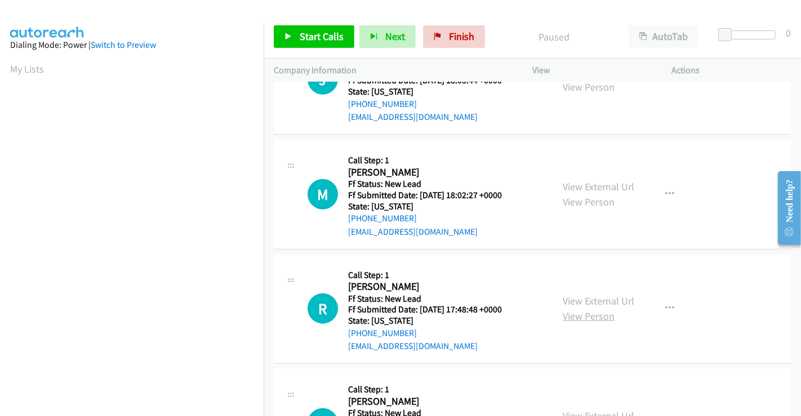
scroll to position [253, 0]
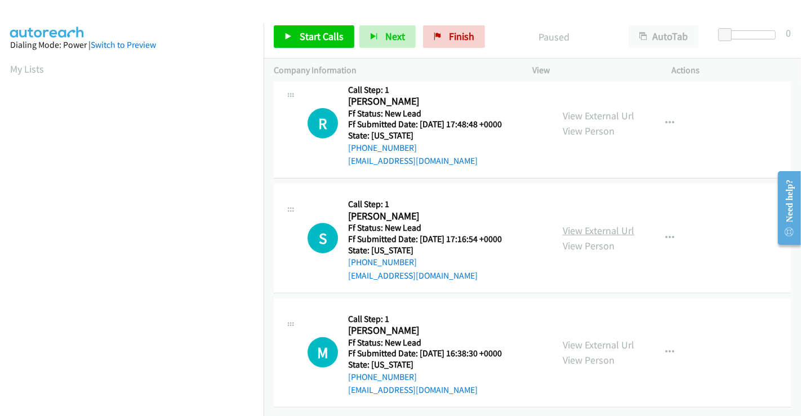
click at [590, 224] on link "View External Url" at bounding box center [599, 230] width 72 height 13
click at [585, 339] on link "View External Url" at bounding box center [599, 345] width 72 height 13
click at [316, 37] on span "Start Calls" at bounding box center [322, 36] width 44 height 13
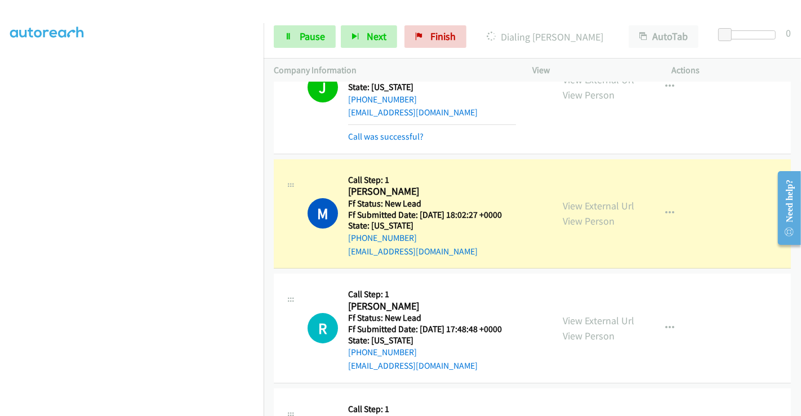
scroll to position [125, 0]
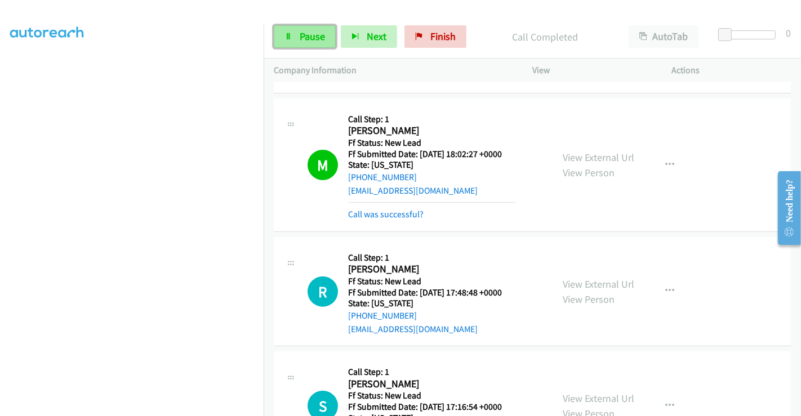
click at [316, 32] on span "Pause" at bounding box center [312, 36] width 25 height 13
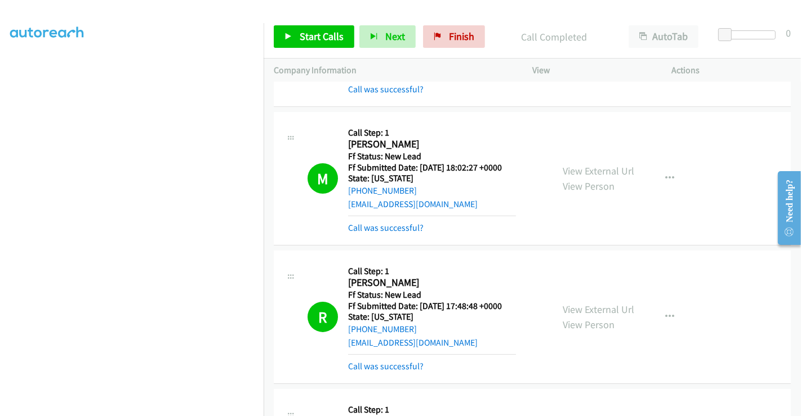
scroll to position [188, 0]
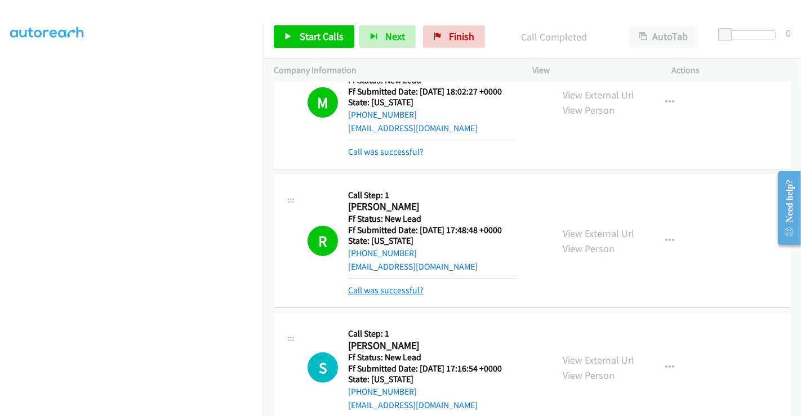
click at [406, 290] on link "Call was successful?" at bounding box center [385, 290] width 75 height 11
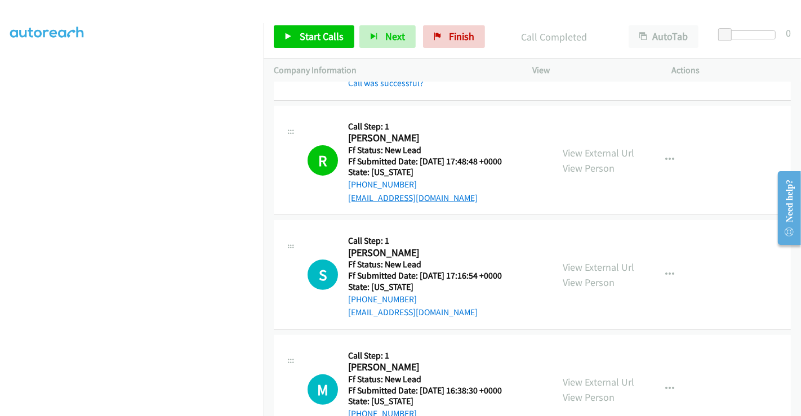
scroll to position [375, 0]
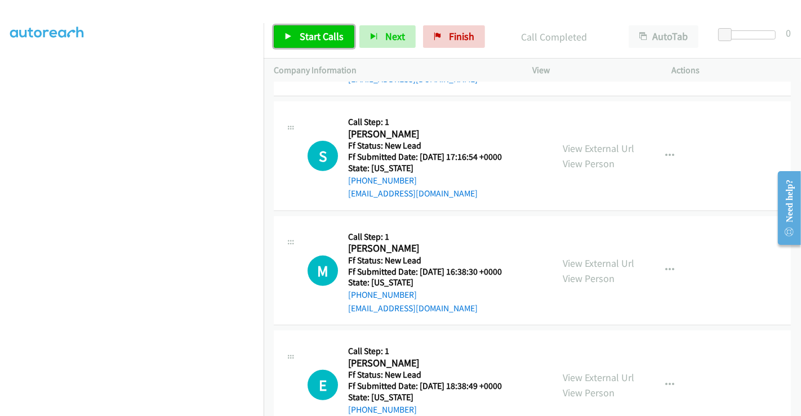
click at [300, 33] on span "Start Calls" at bounding box center [322, 36] width 44 height 13
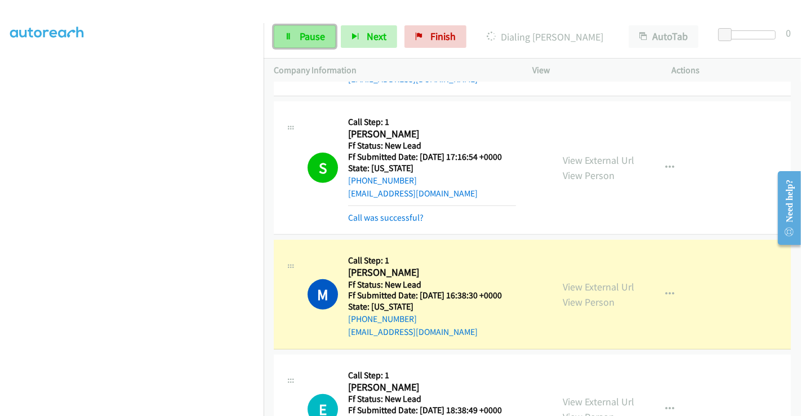
click at [306, 38] on span "Pause" at bounding box center [312, 36] width 25 height 13
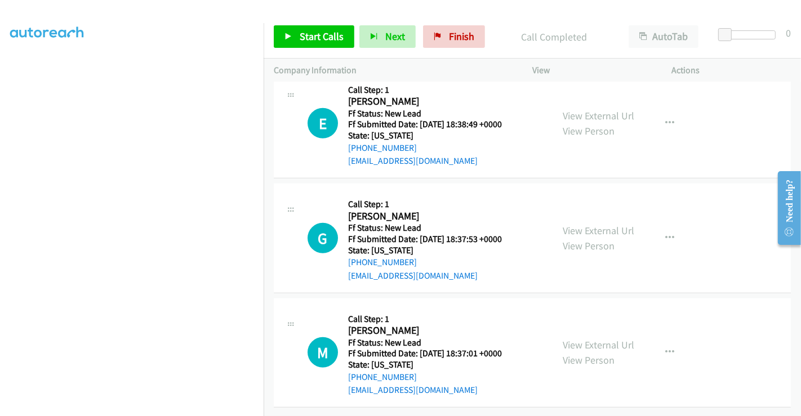
scroll to position [692, 0]
click at [594, 109] on link "View External Url" at bounding box center [599, 115] width 72 height 13
click at [592, 224] on link "View External Url" at bounding box center [599, 230] width 72 height 13
click at [584, 339] on link "View External Url" at bounding box center [599, 345] width 72 height 13
click at [309, 35] on span "Start Calls" at bounding box center [322, 36] width 44 height 13
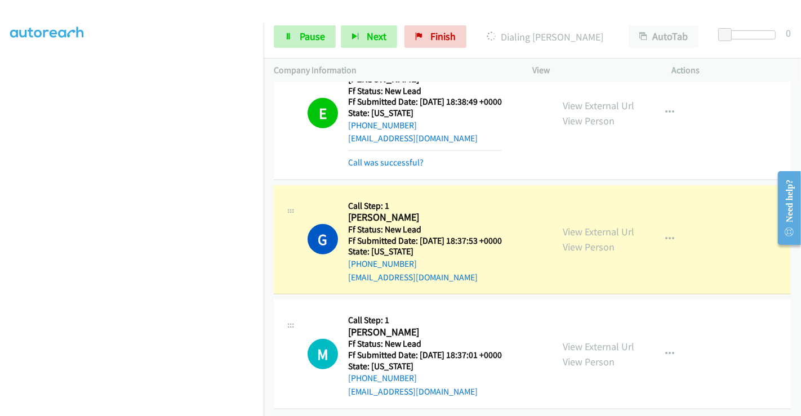
scroll to position [716, 0]
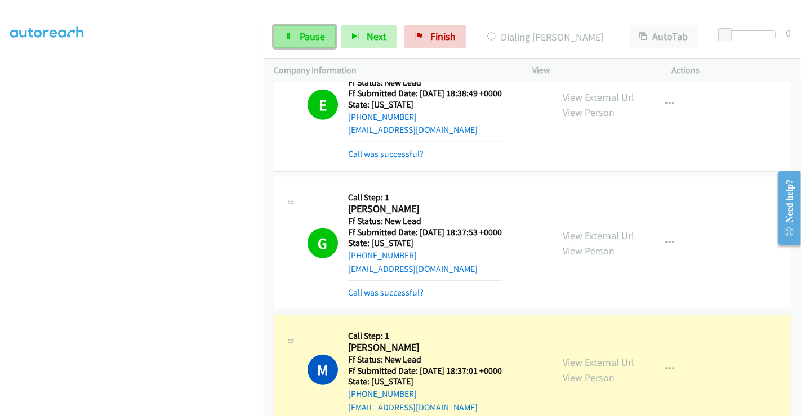
click at [311, 38] on span "Pause" at bounding box center [312, 36] width 25 height 13
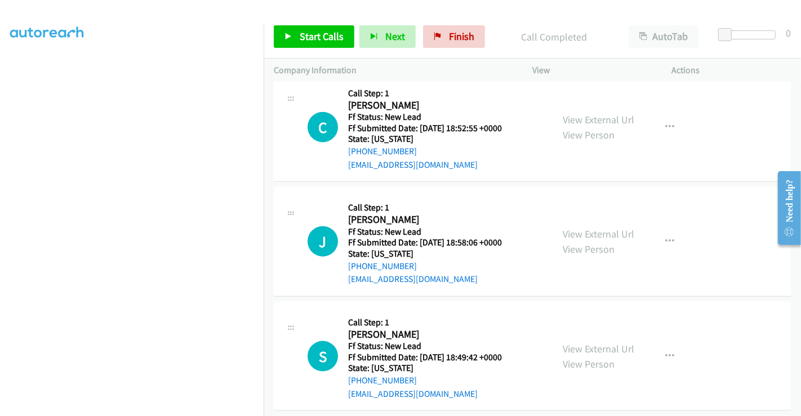
scroll to position [1052, 0]
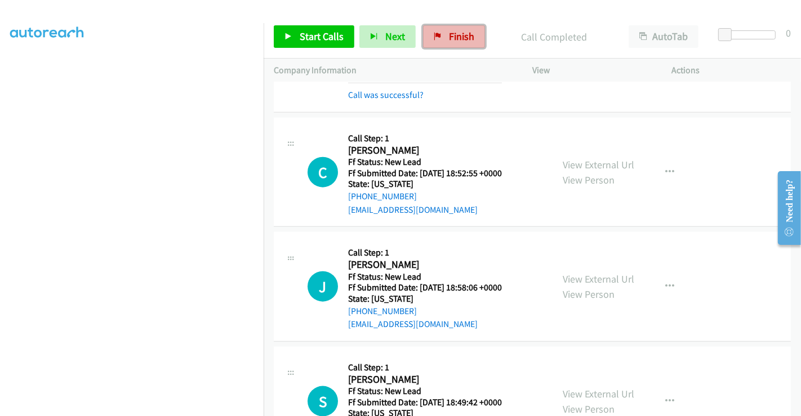
click at [454, 36] on span "Finish" at bounding box center [461, 36] width 25 height 13
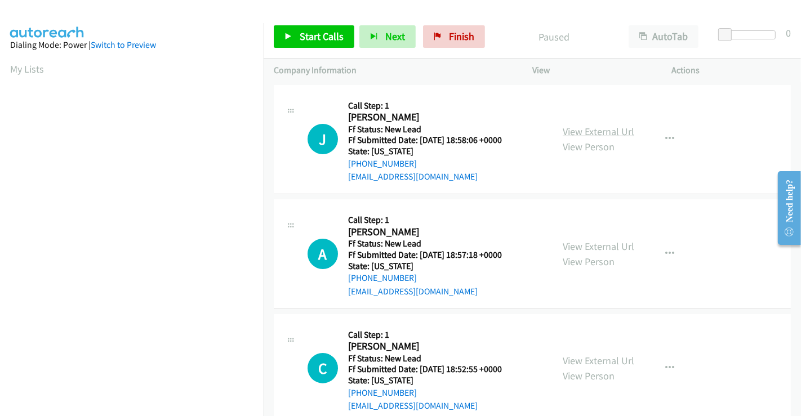
click at [605, 134] on link "View External Url" at bounding box center [599, 131] width 72 height 13
click at [589, 245] on link "View External Url" at bounding box center [599, 246] width 72 height 13
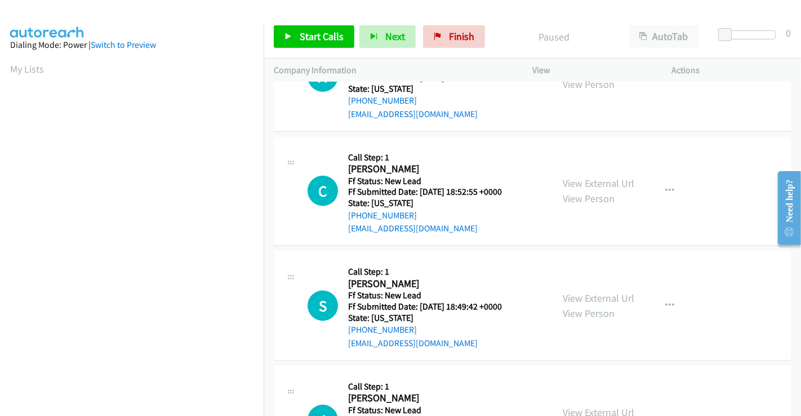
scroll to position [188, 0]
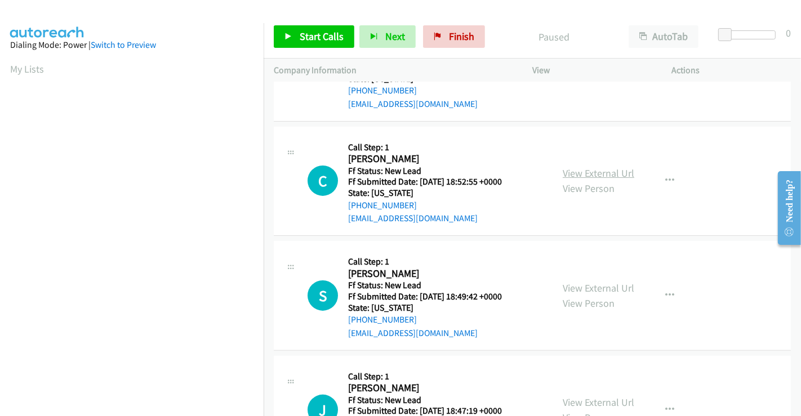
click at [577, 172] on link "View External Url" at bounding box center [599, 173] width 72 height 13
click at [585, 286] on link "View External Url" at bounding box center [599, 288] width 72 height 13
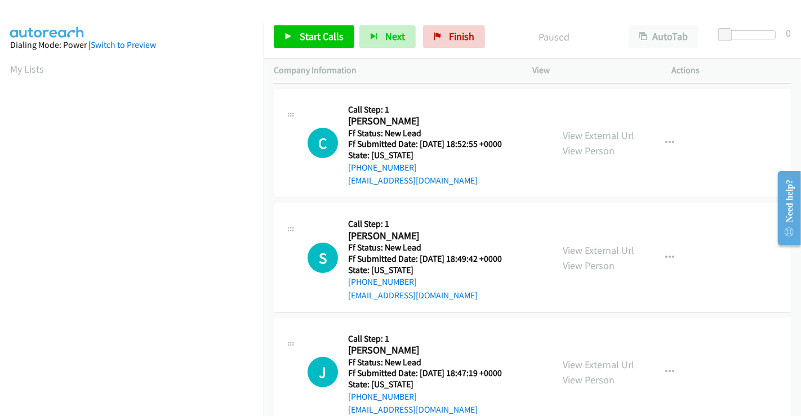
scroll to position [253, 0]
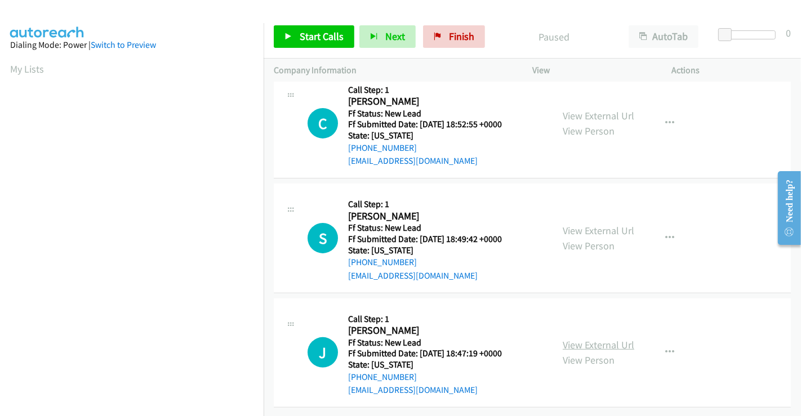
click at [602, 339] on link "View External Url" at bounding box center [599, 345] width 72 height 13
click at [316, 38] on span "Start Calls" at bounding box center [322, 36] width 44 height 13
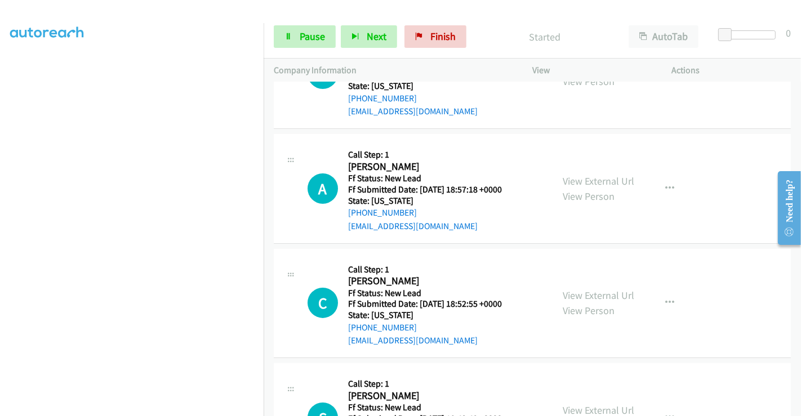
scroll to position [0, 0]
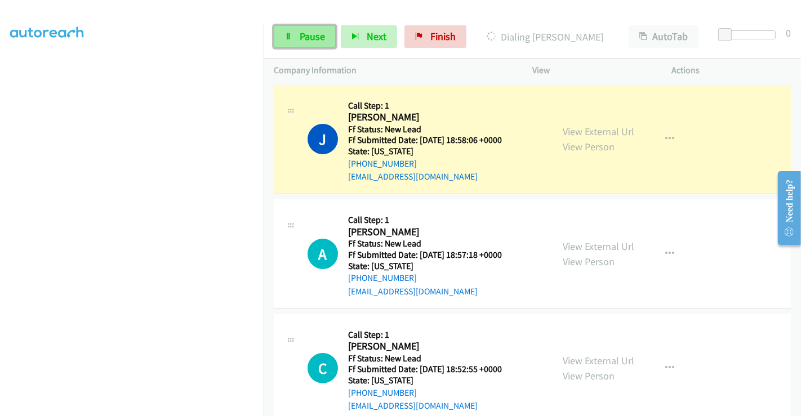
click at [302, 34] on span "Pause" at bounding box center [312, 36] width 25 height 13
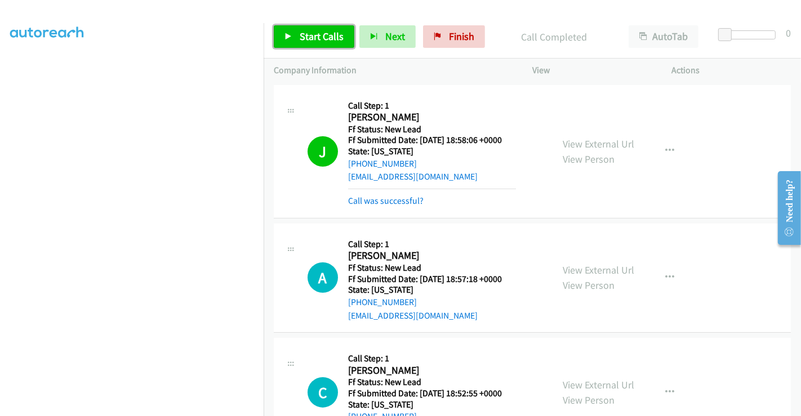
click at [327, 39] on span "Start Calls" at bounding box center [322, 36] width 44 height 13
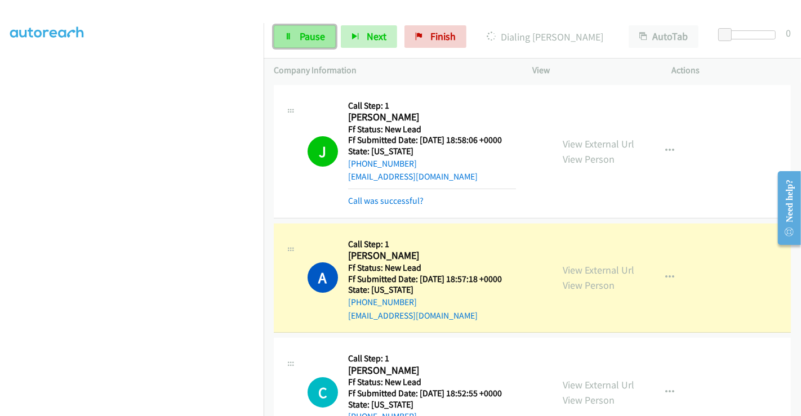
click at [308, 32] on span "Pause" at bounding box center [312, 36] width 25 height 13
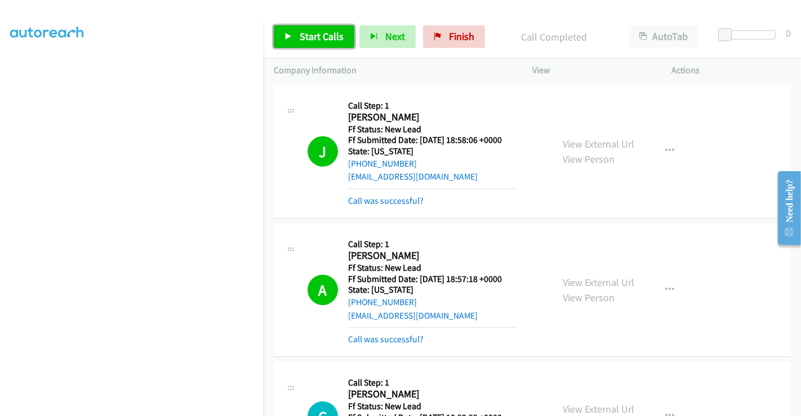
click at [318, 39] on span "Start Calls" at bounding box center [322, 36] width 44 height 13
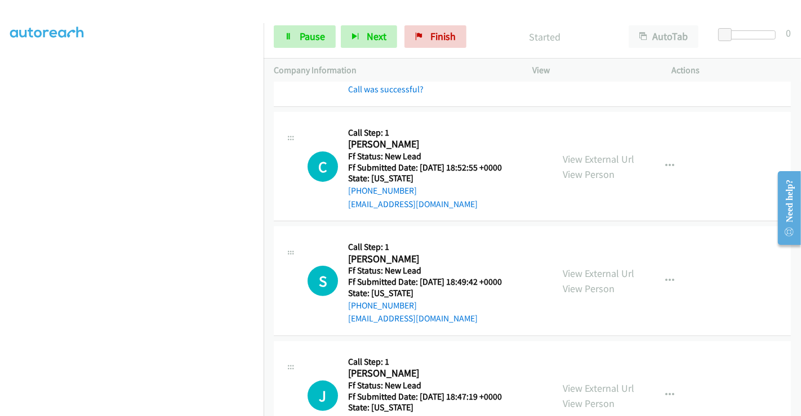
scroll to position [301, 0]
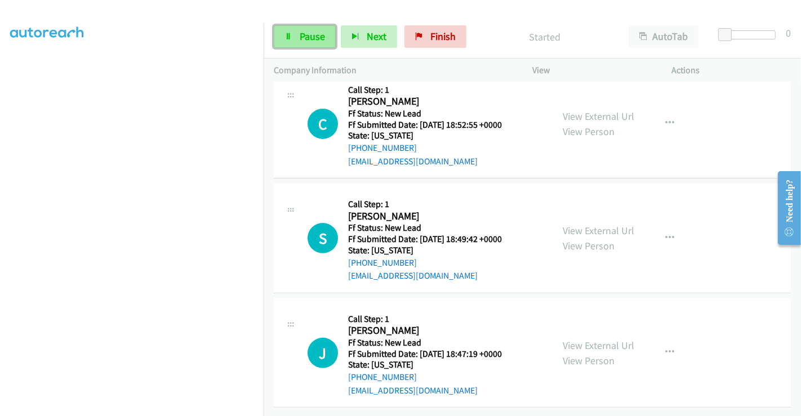
click at [302, 29] on link "Pause" at bounding box center [305, 36] width 62 height 23
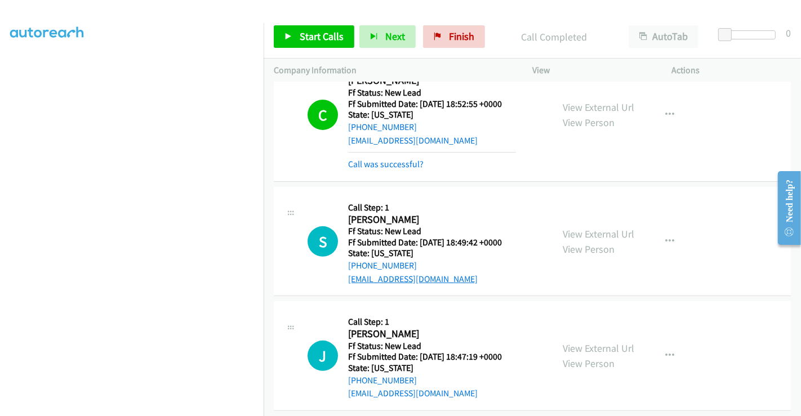
scroll to position [325, 0]
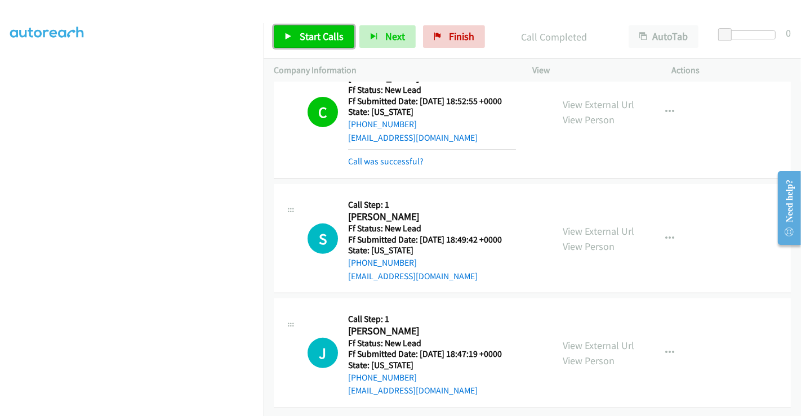
click at [310, 39] on span "Start Calls" at bounding box center [322, 36] width 44 height 13
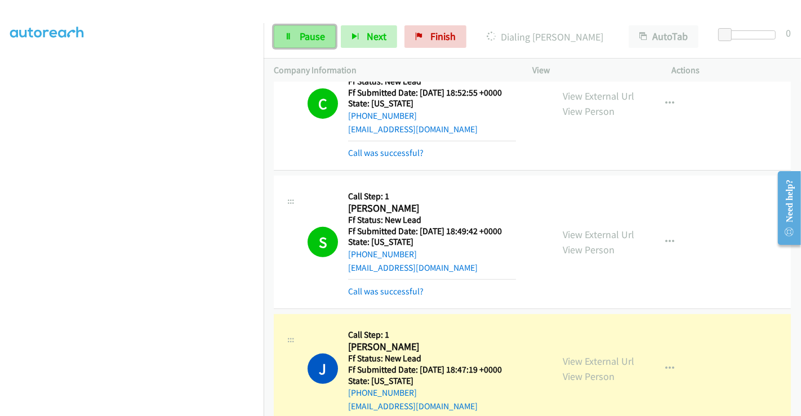
click at [294, 39] on link "Pause" at bounding box center [305, 36] width 62 height 23
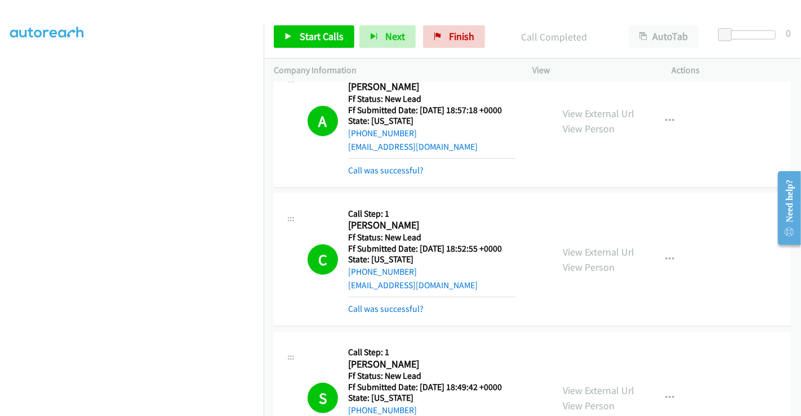
scroll to position [423, 0]
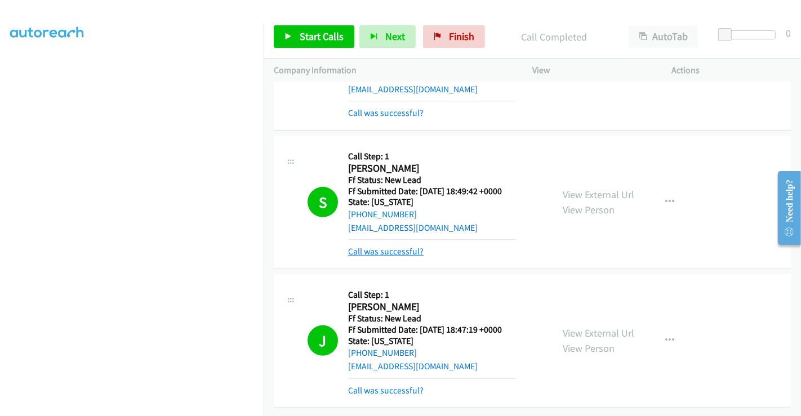
click at [395, 246] on link "Call was successful?" at bounding box center [385, 251] width 75 height 11
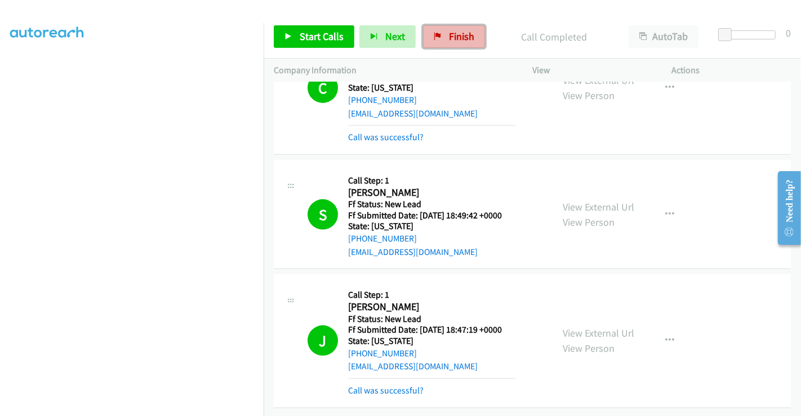
click at [449, 35] on span "Finish" at bounding box center [461, 36] width 25 height 13
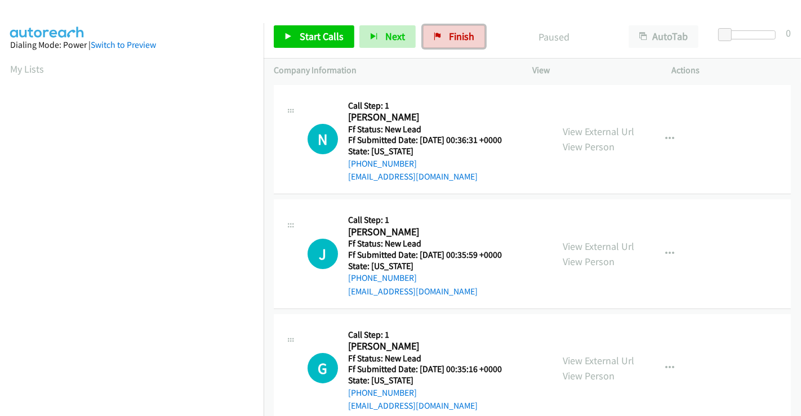
drag, startPoint x: 458, startPoint y: 33, endPoint x: 452, endPoint y: 59, distance: 26.6
click at [458, 33] on span "Finish" at bounding box center [461, 36] width 25 height 13
